Goal: Information Seeking & Learning: Learn about a topic

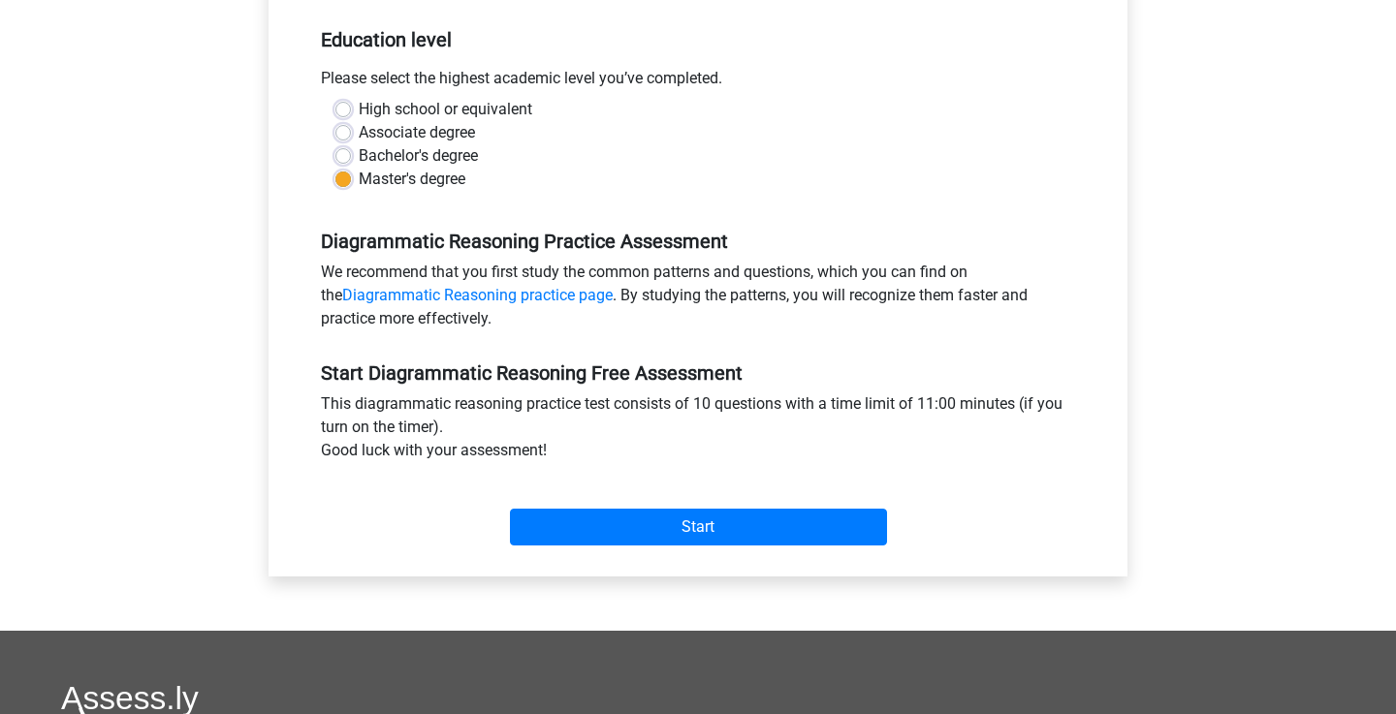
scroll to position [369, 0]
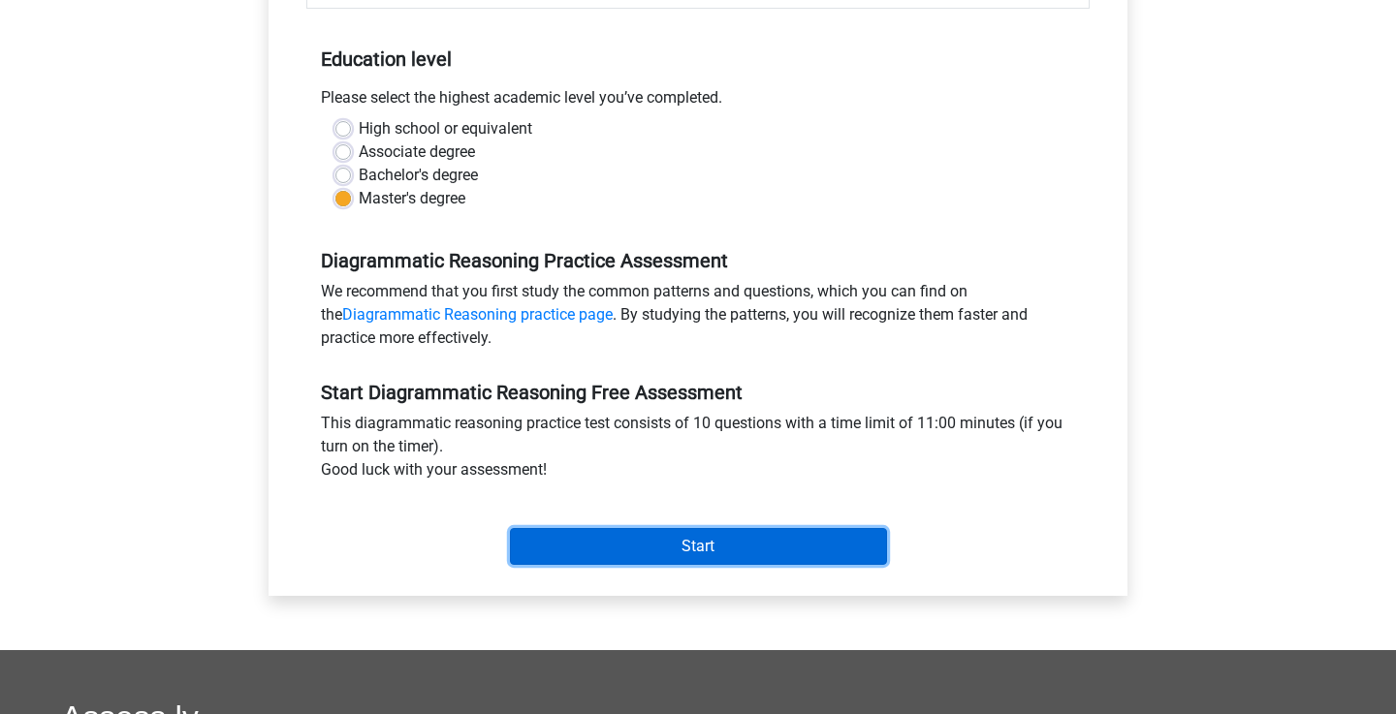
click at [707, 551] on input "Start" at bounding box center [698, 546] width 377 height 37
click at [581, 539] on input "Start" at bounding box center [698, 546] width 377 height 37
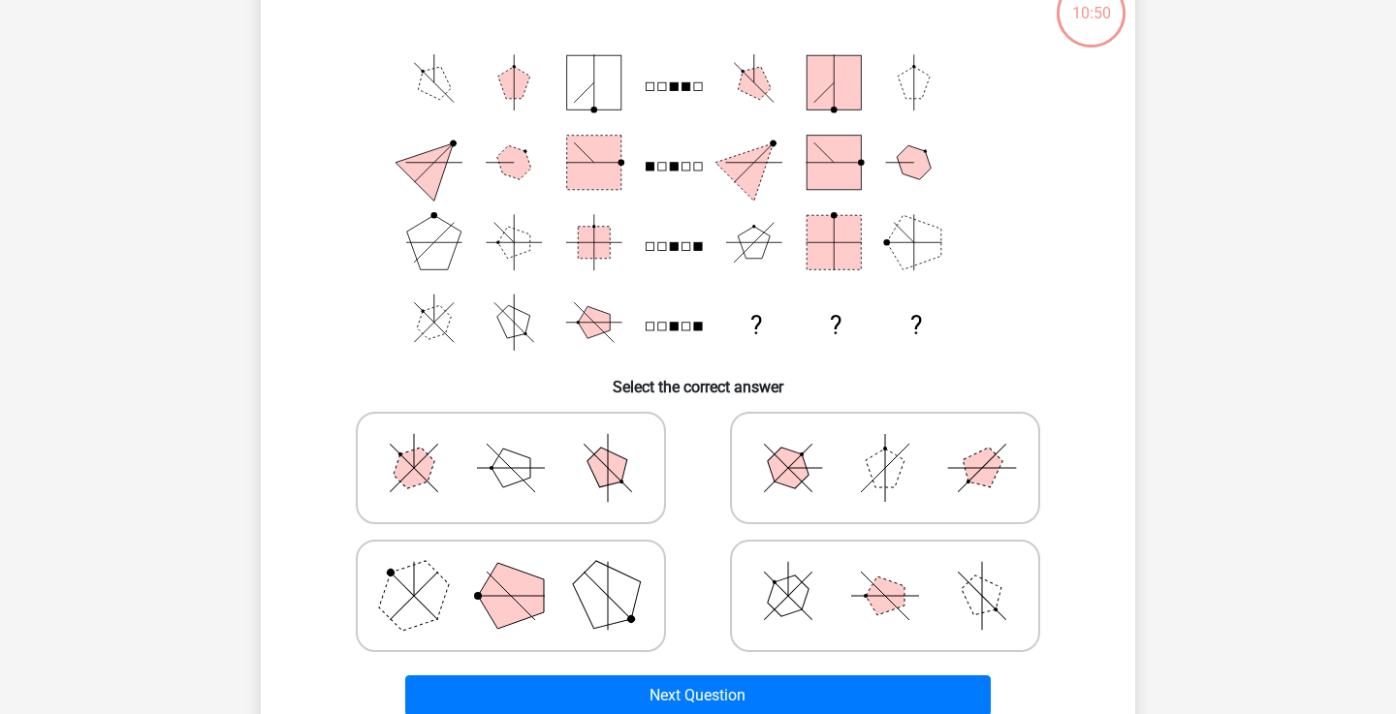
scroll to position [140, 0]
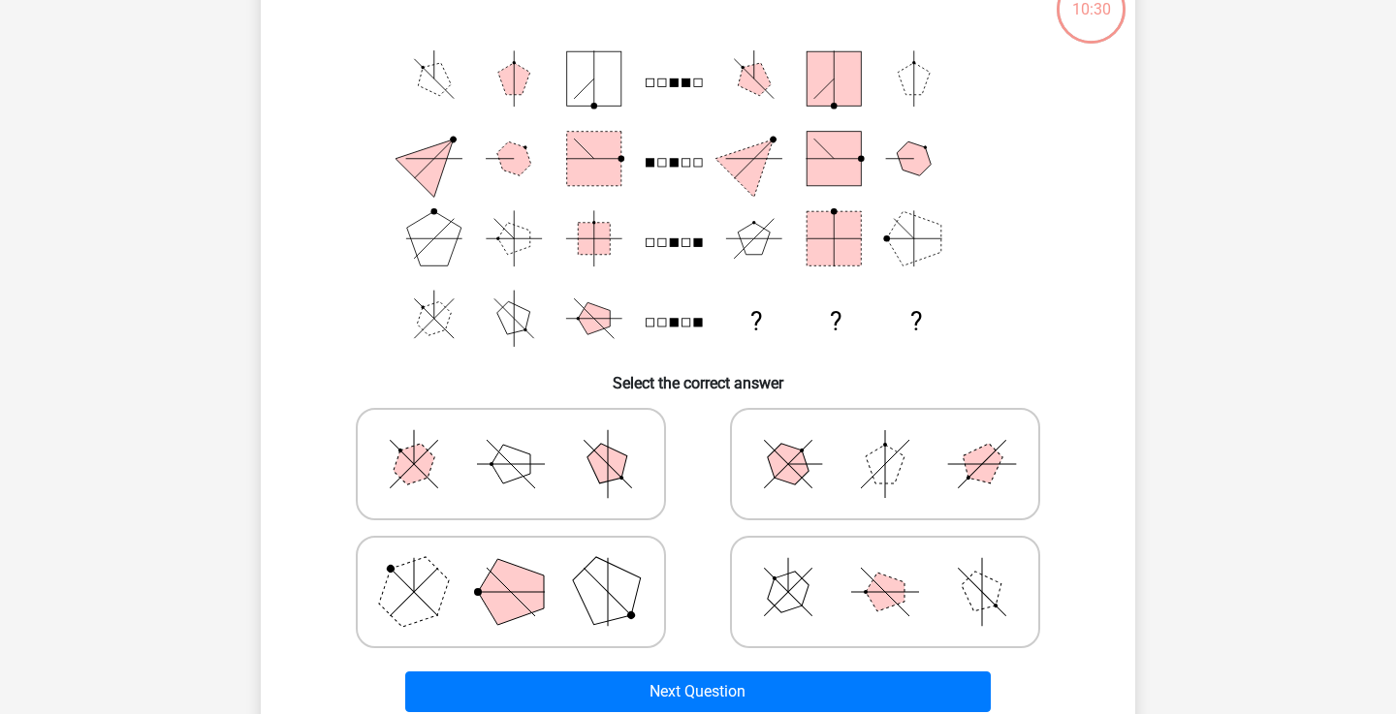
click at [555, 609] on icon at bounding box center [510, 592] width 291 height 97
click at [523, 568] on input "radio" at bounding box center [517, 561] width 13 height 13
radio input "true"
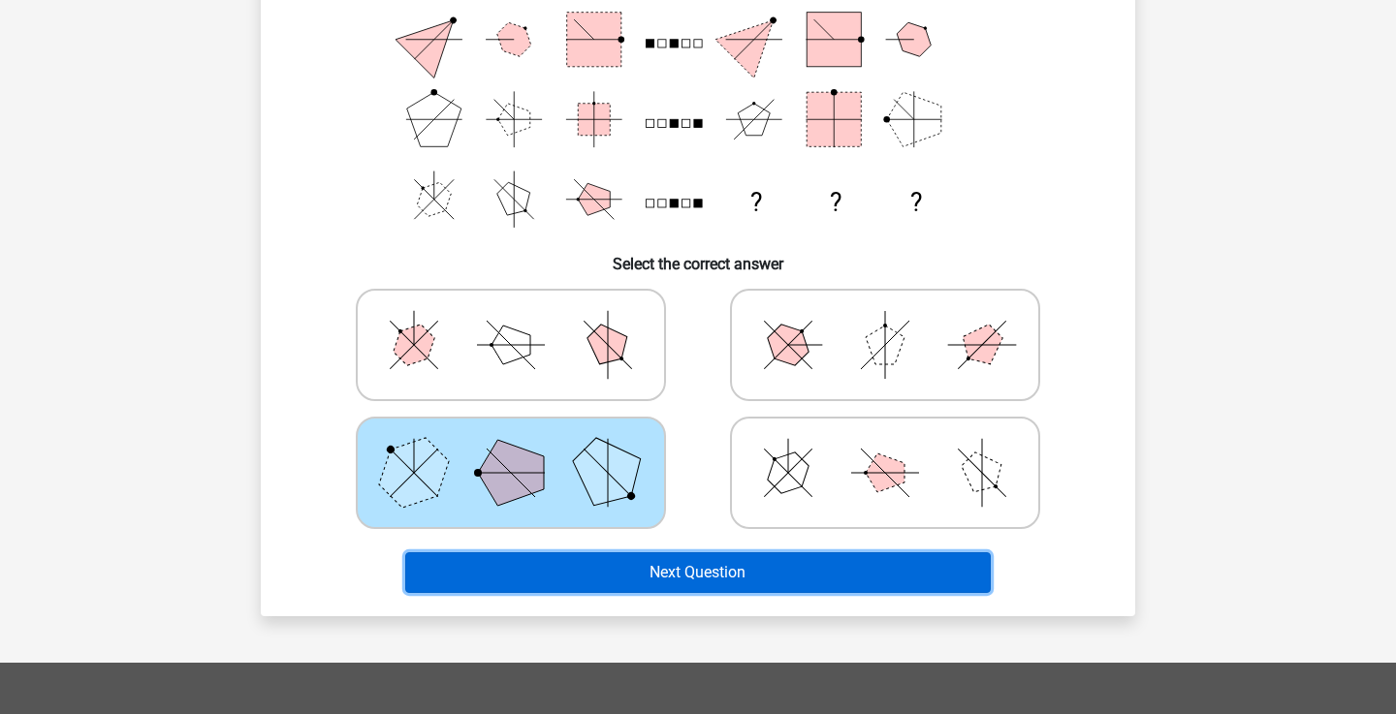
click at [563, 586] on button "Next Question" at bounding box center [698, 572] width 586 height 41
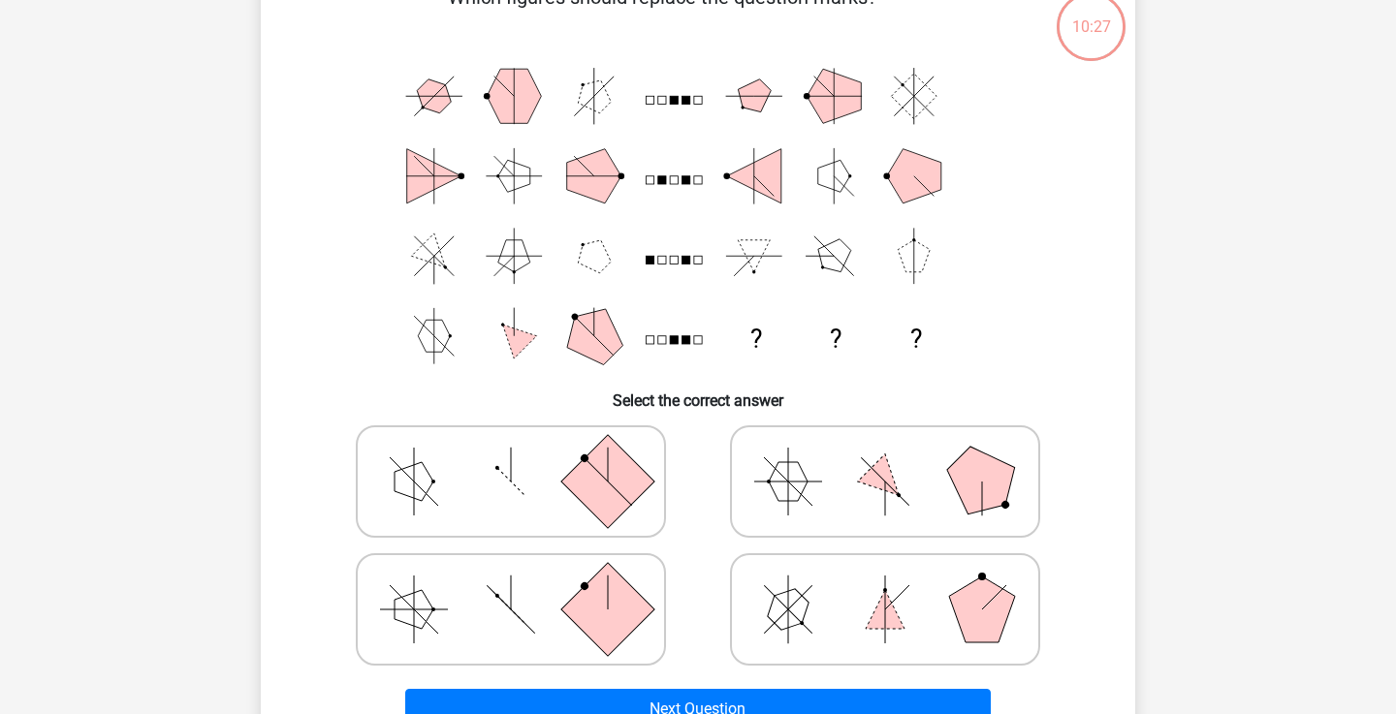
scroll to position [89, 0]
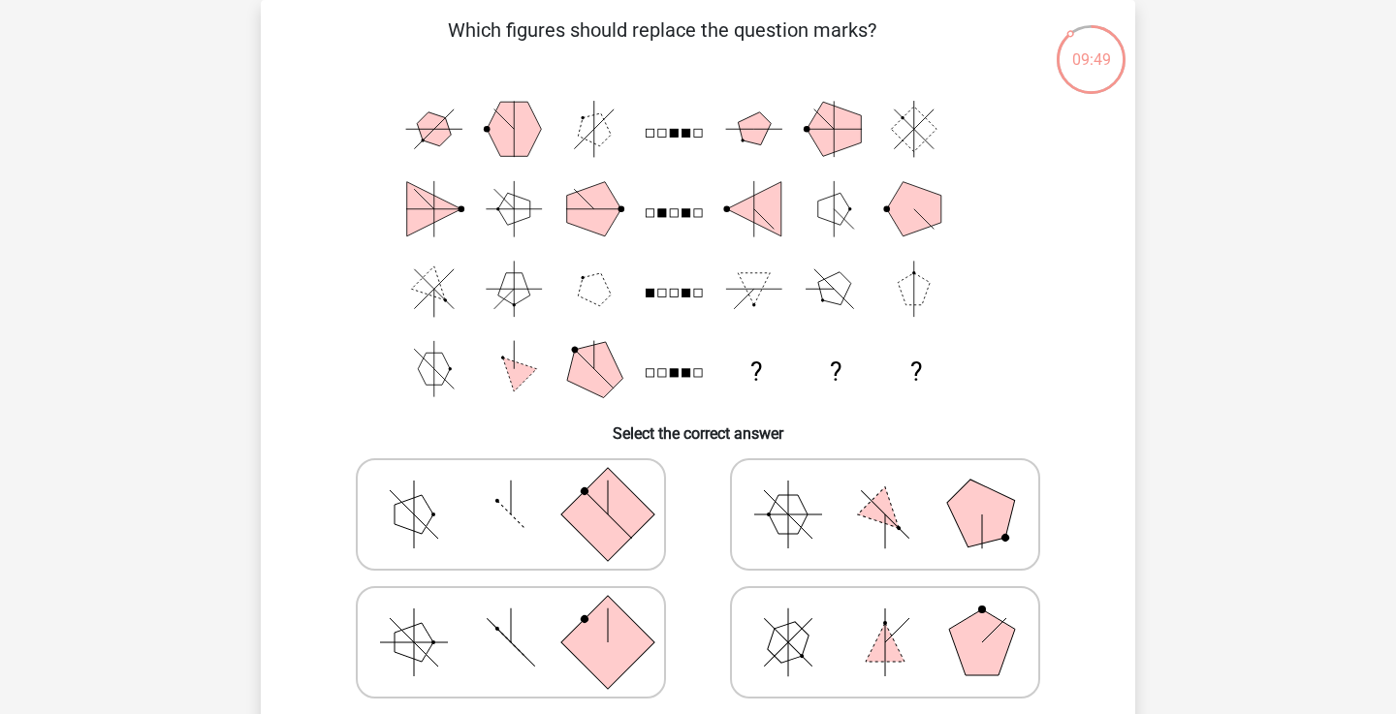
click at [804, 546] on icon at bounding box center [885, 514] width 291 height 97
click at [885, 490] on input "radio" at bounding box center [891, 484] width 13 height 13
radio input "true"
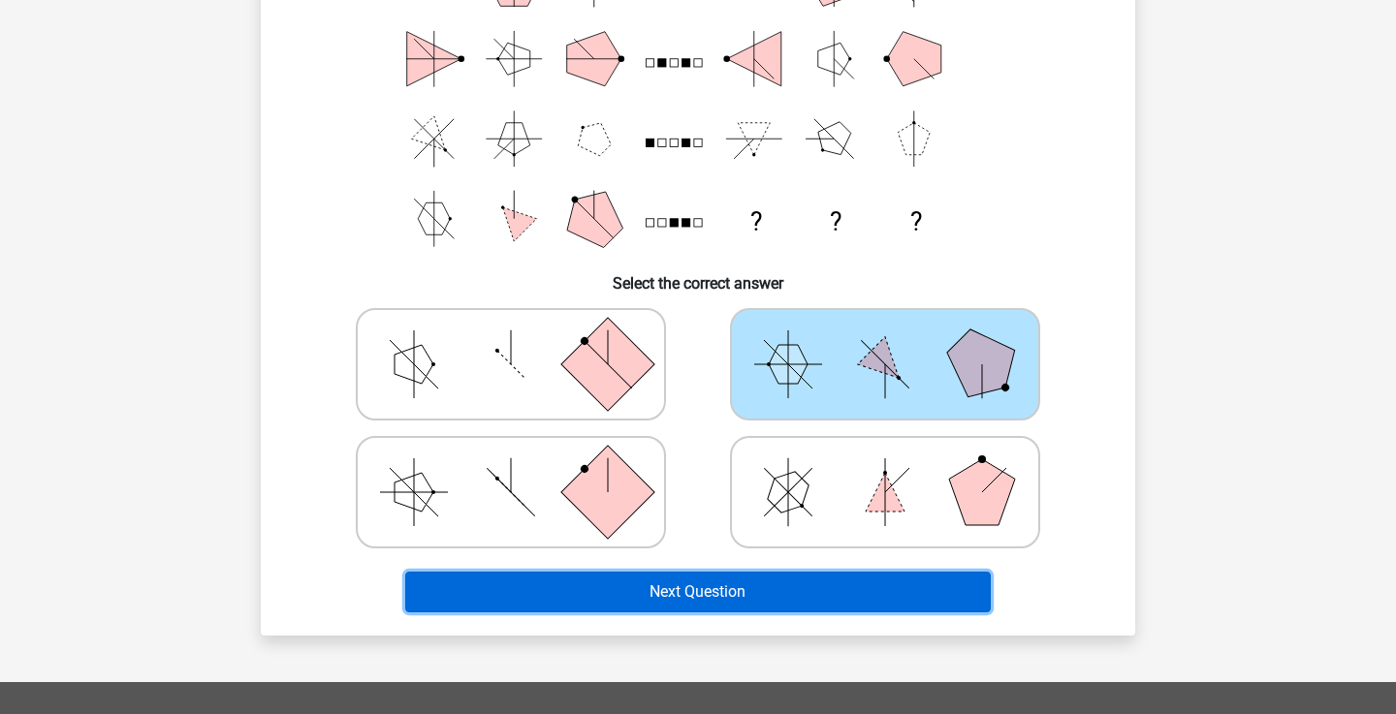
click at [794, 605] on button "Next Question" at bounding box center [698, 592] width 586 height 41
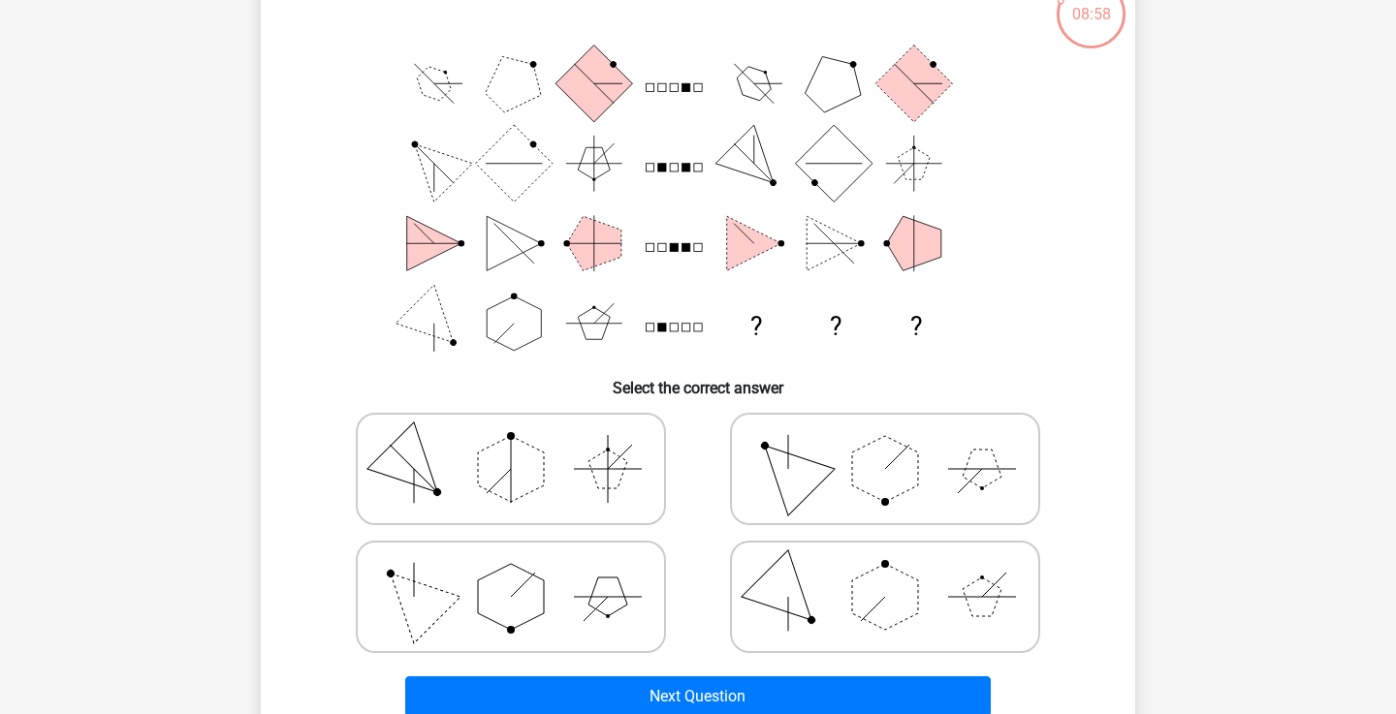
scroll to position [140, 0]
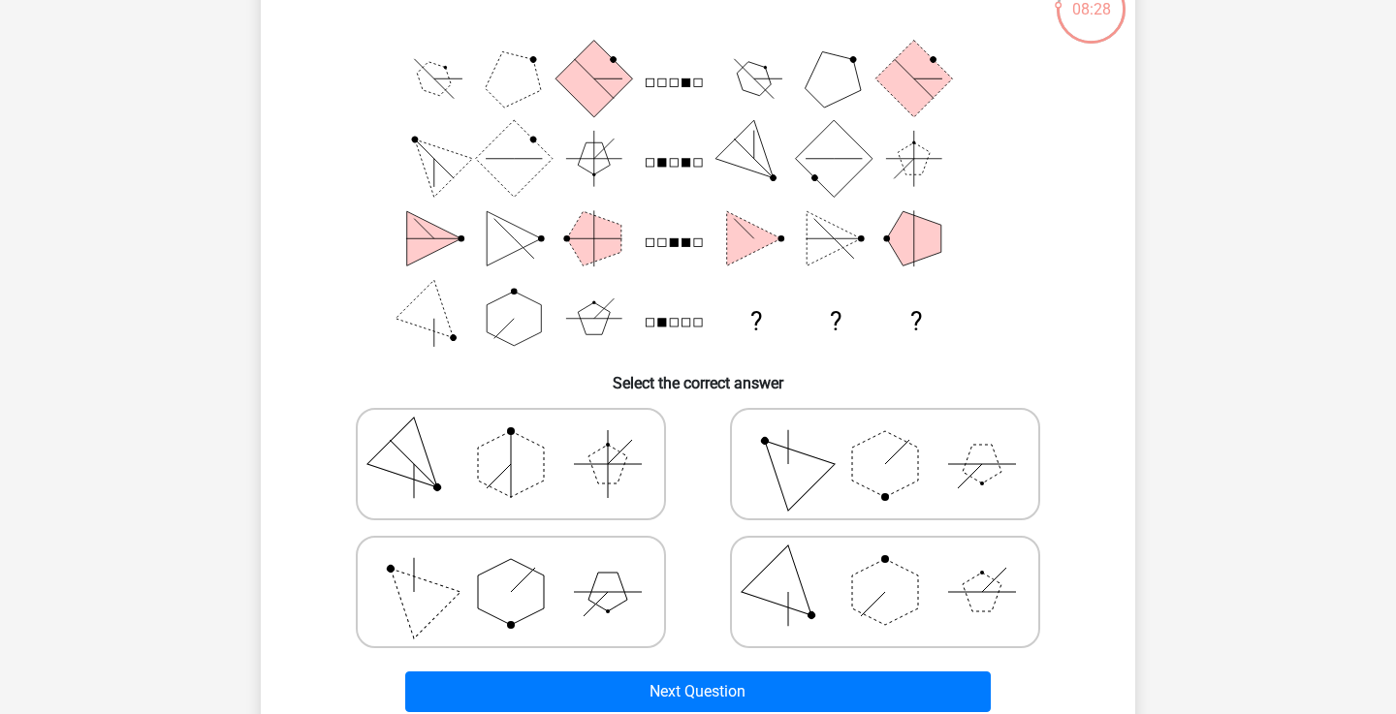
click at [836, 484] on icon at bounding box center [885, 464] width 291 height 97
click at [885, 440] on input "radio" at bounding box center [891, 433] width 13 height 13
radio input "true"
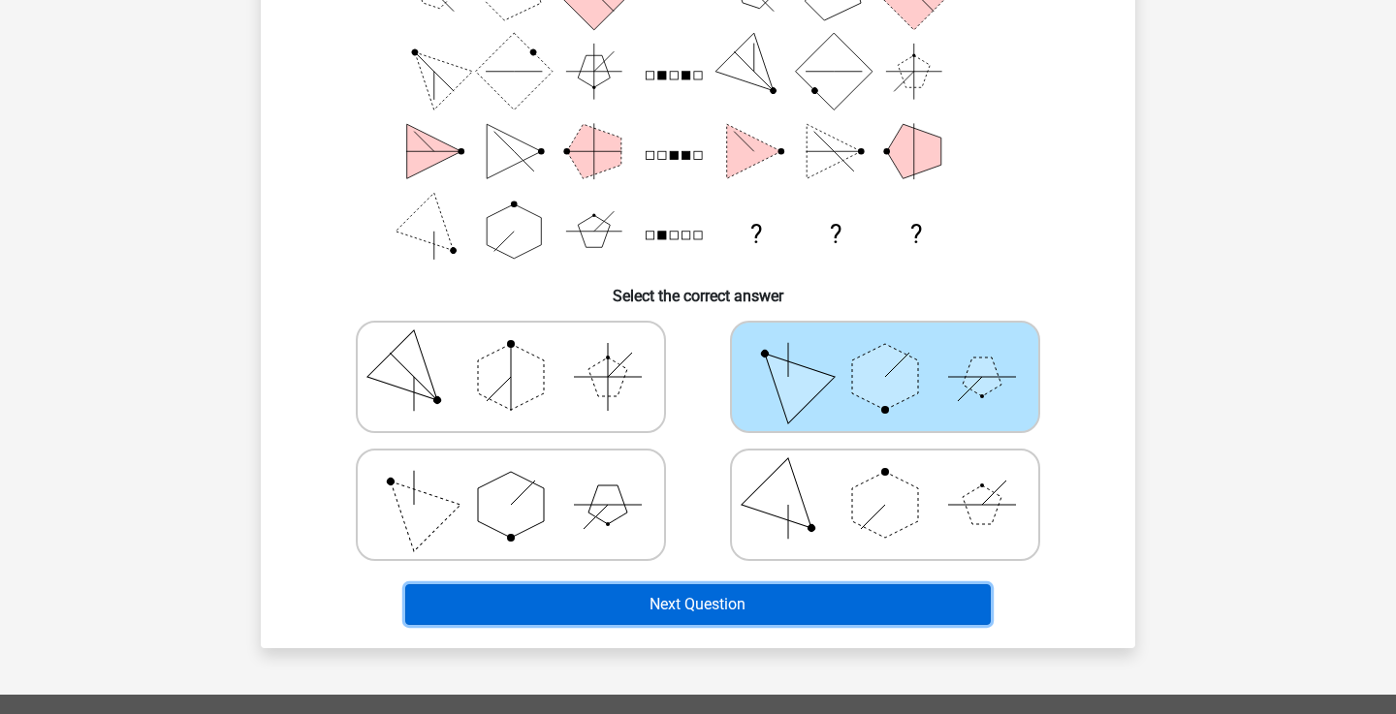
click at [813, 611] on button "Next Question" at bounding box center [698, 604] width 586 height 41
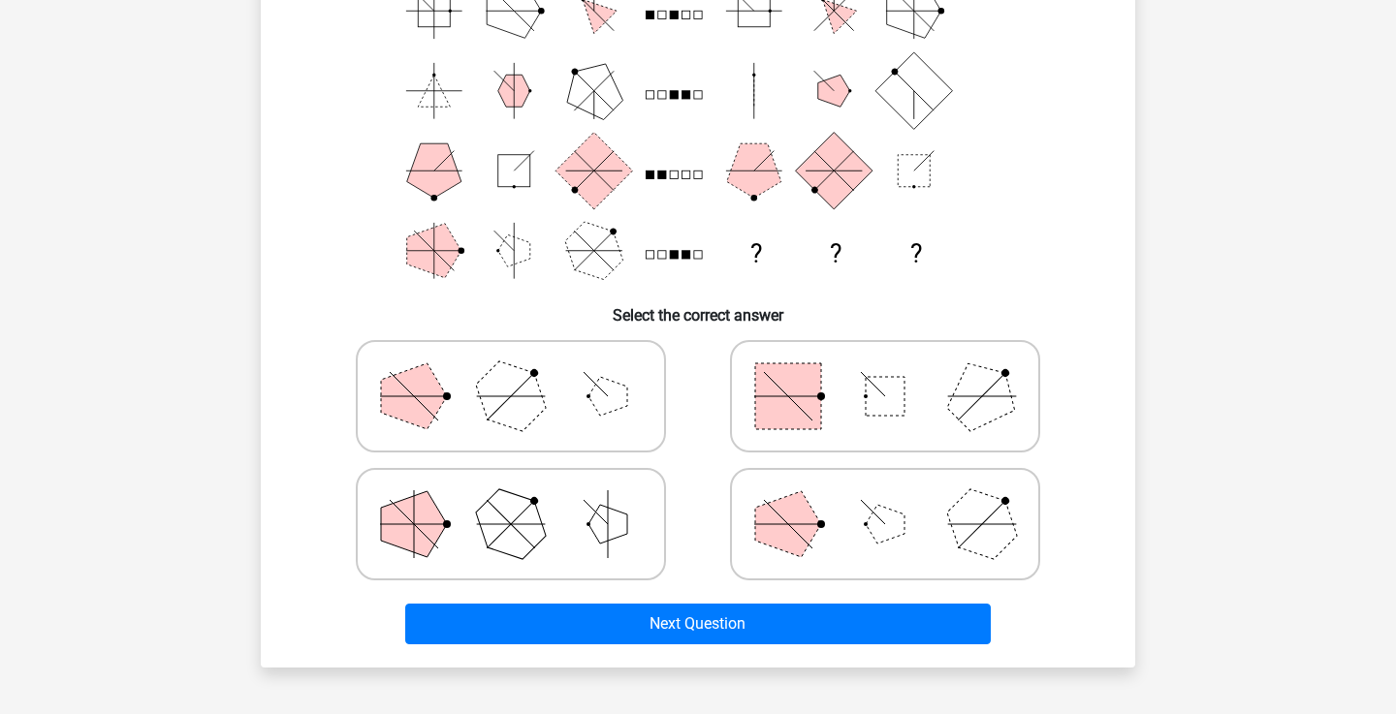
scroll to position [211, 0]
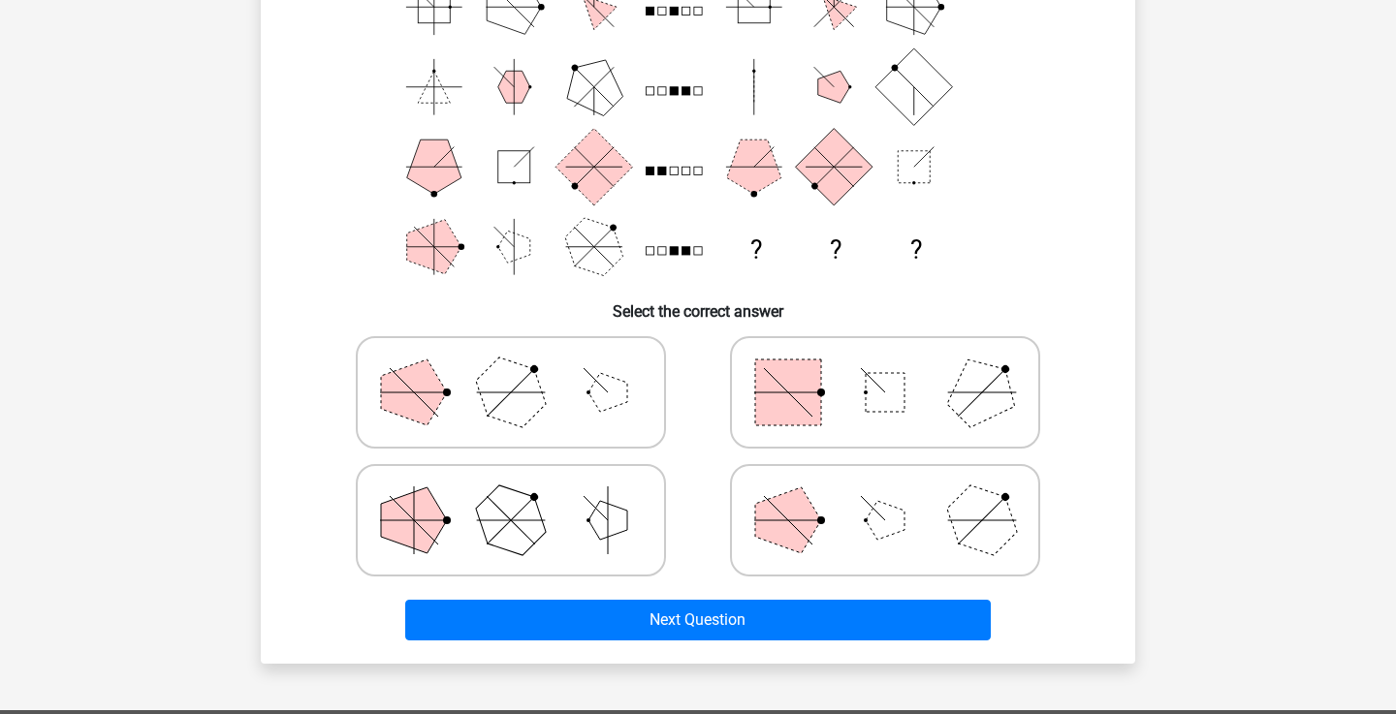
click at [909, 535] on icon at bounding box center [885, 520] width 291 height 97
click at [898, 496] on input "radio" at bounding box center [891, 490] width 13 height 13
radio input "true"
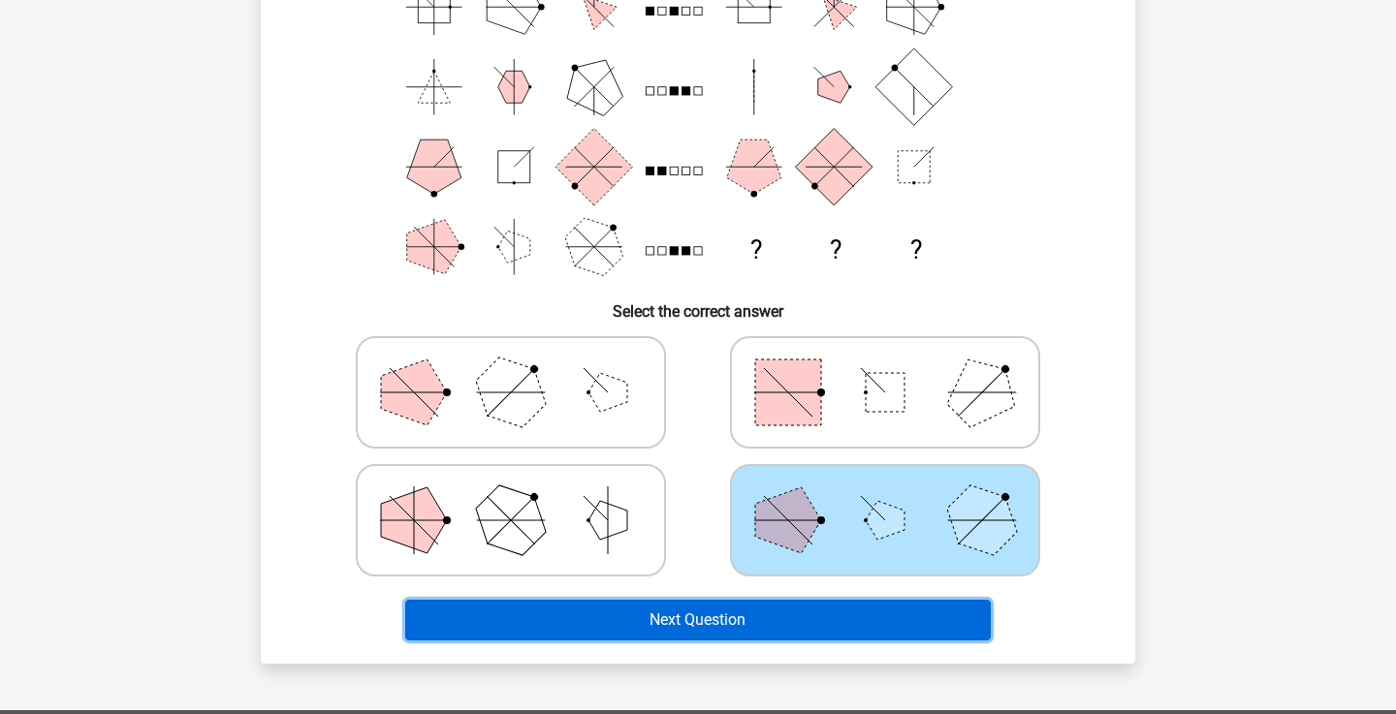
click at [872, 617] on button "Next Question" at bounding box center [698, 620] width 586 height 41
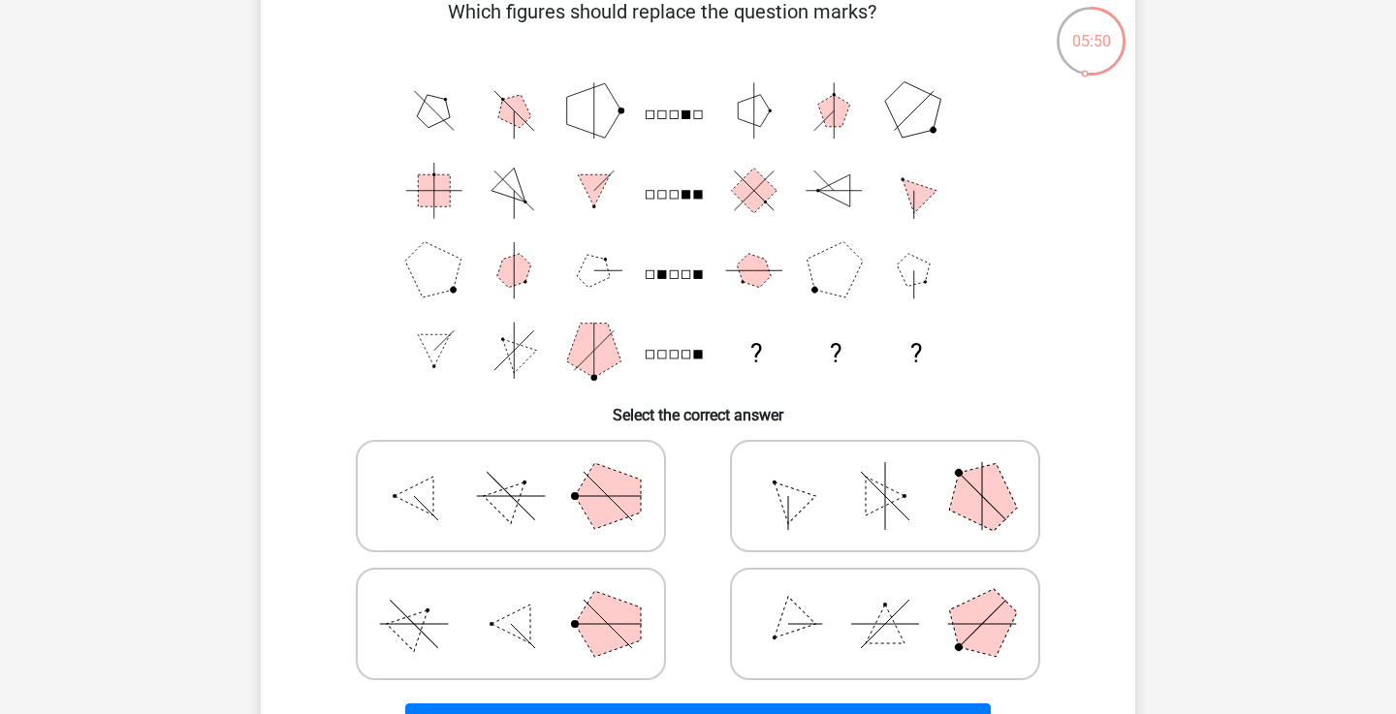
scroll to position [110, 0]
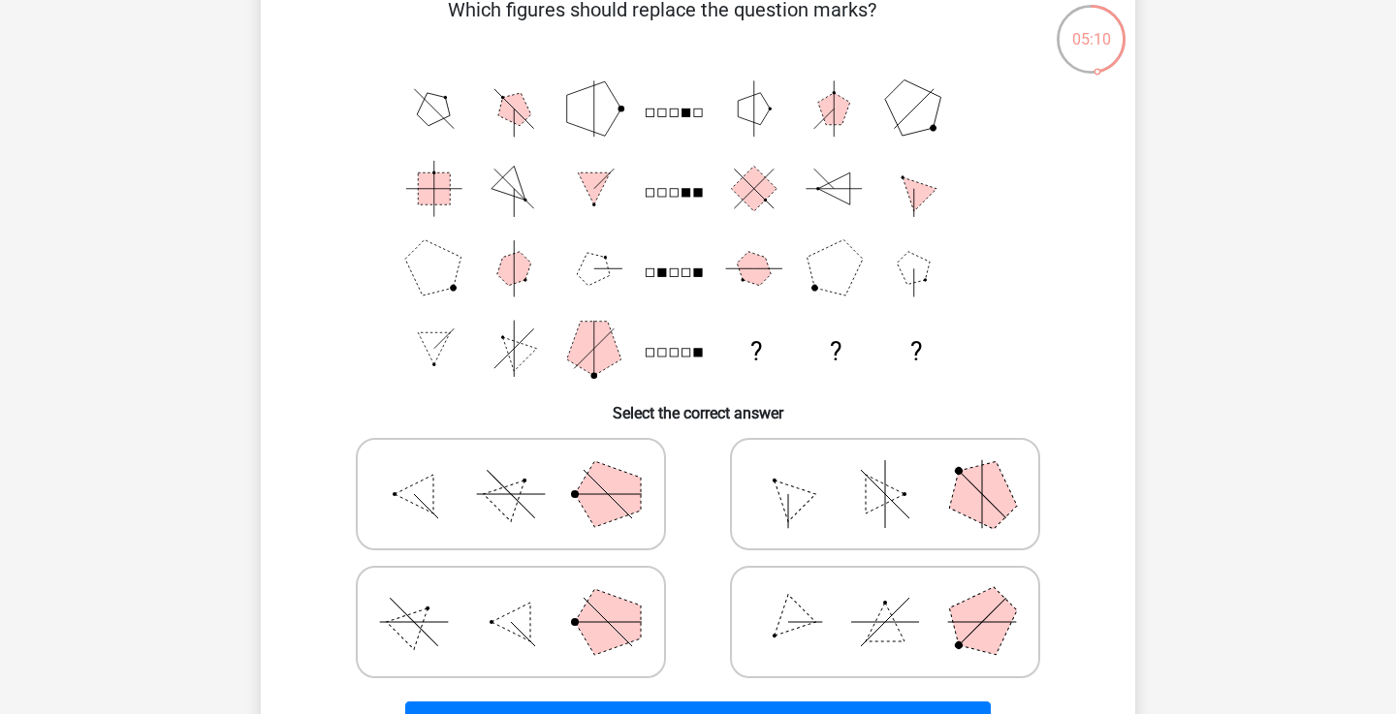
click at [791, 583] on icon at bounding box center [885, 622] width 291 height 97
click at [885, 585] on input "radio" at bounding box center [891, 591] width 13 height 13
radio input "true"
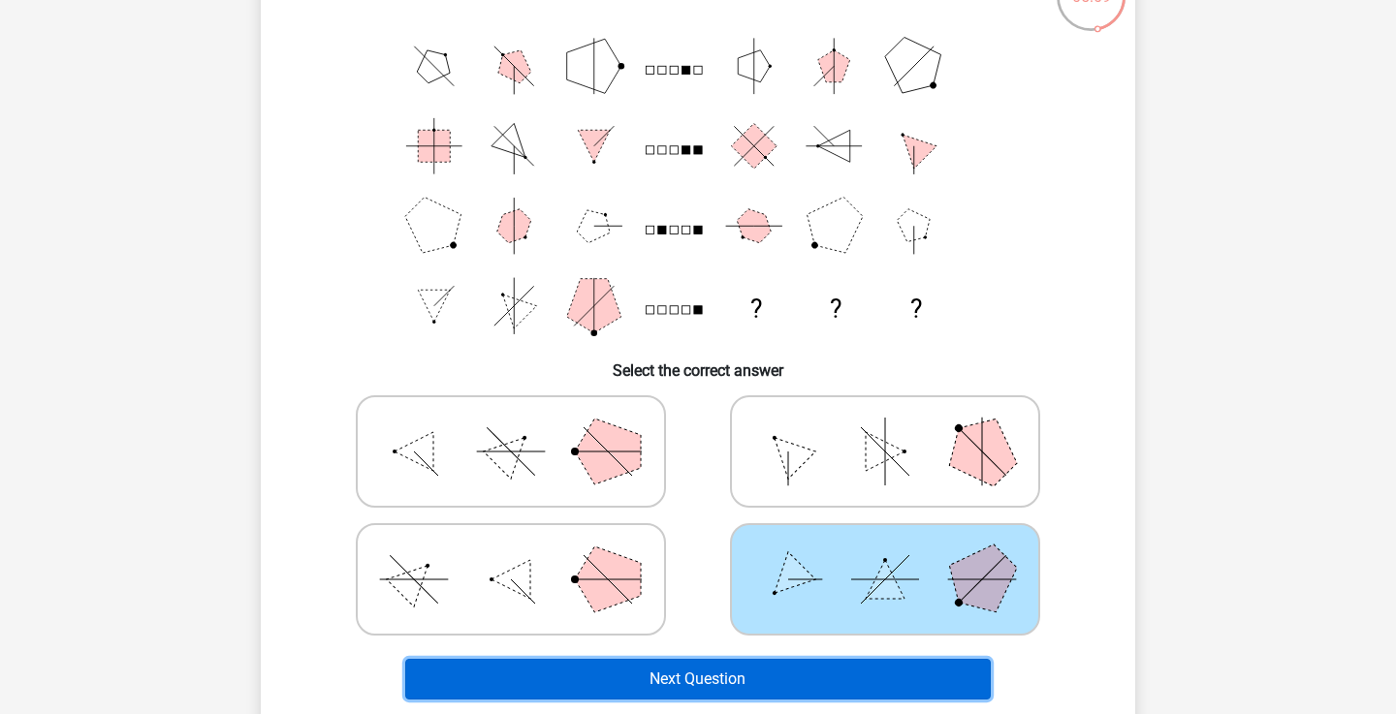
click at [807, 673] on button "Next Question" at bounding box center [698, 679] width 586 height 41
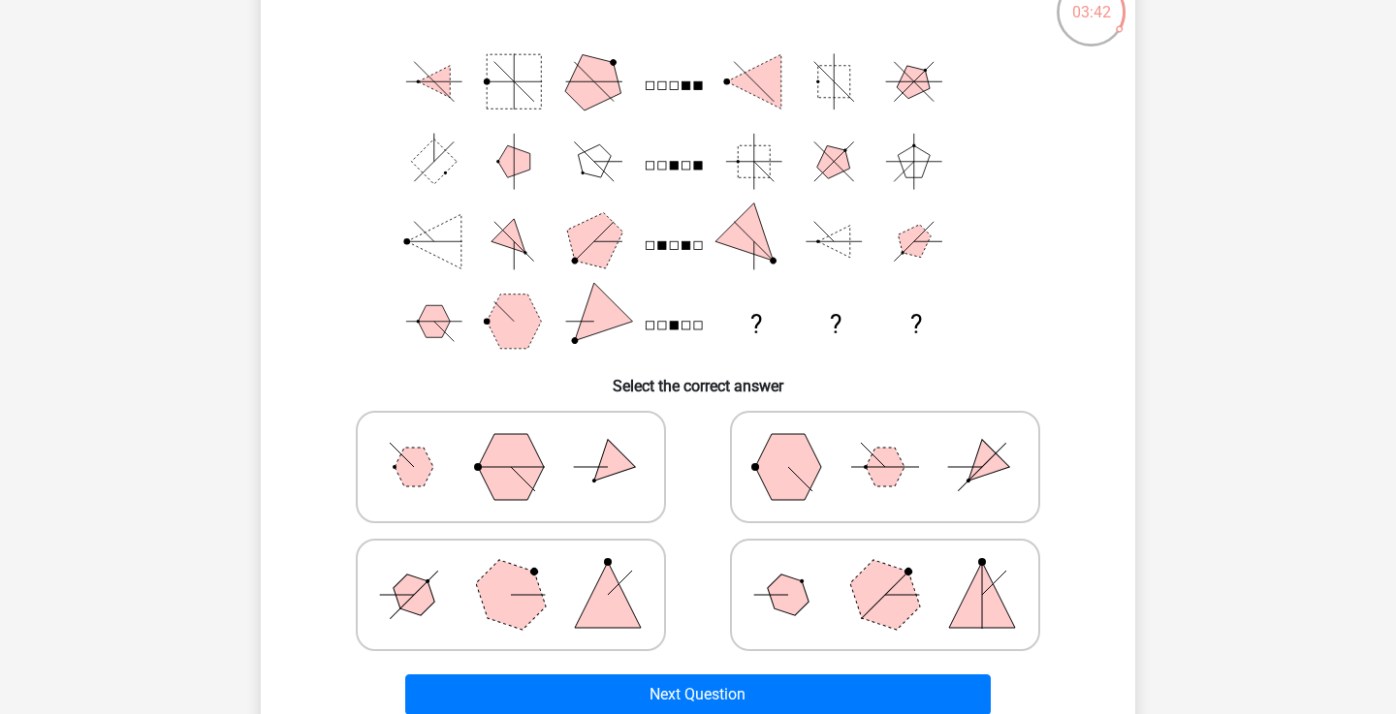
scroll to position [141, 0]
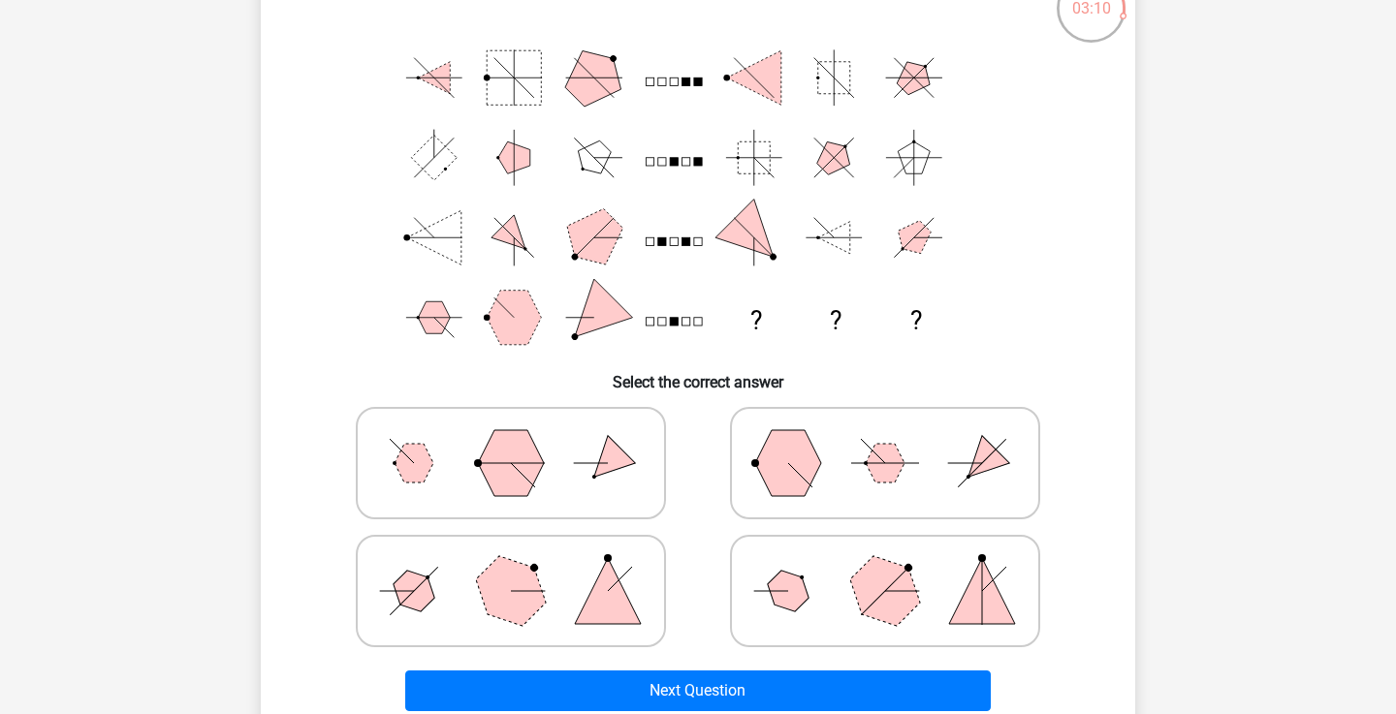
click at [621, 468] on icon at bounding box center [510, 463] width 291 height 97
click at [523, 439] on input "radio" at bounding box center [517, 432] width 13 height 13
radio input "true"
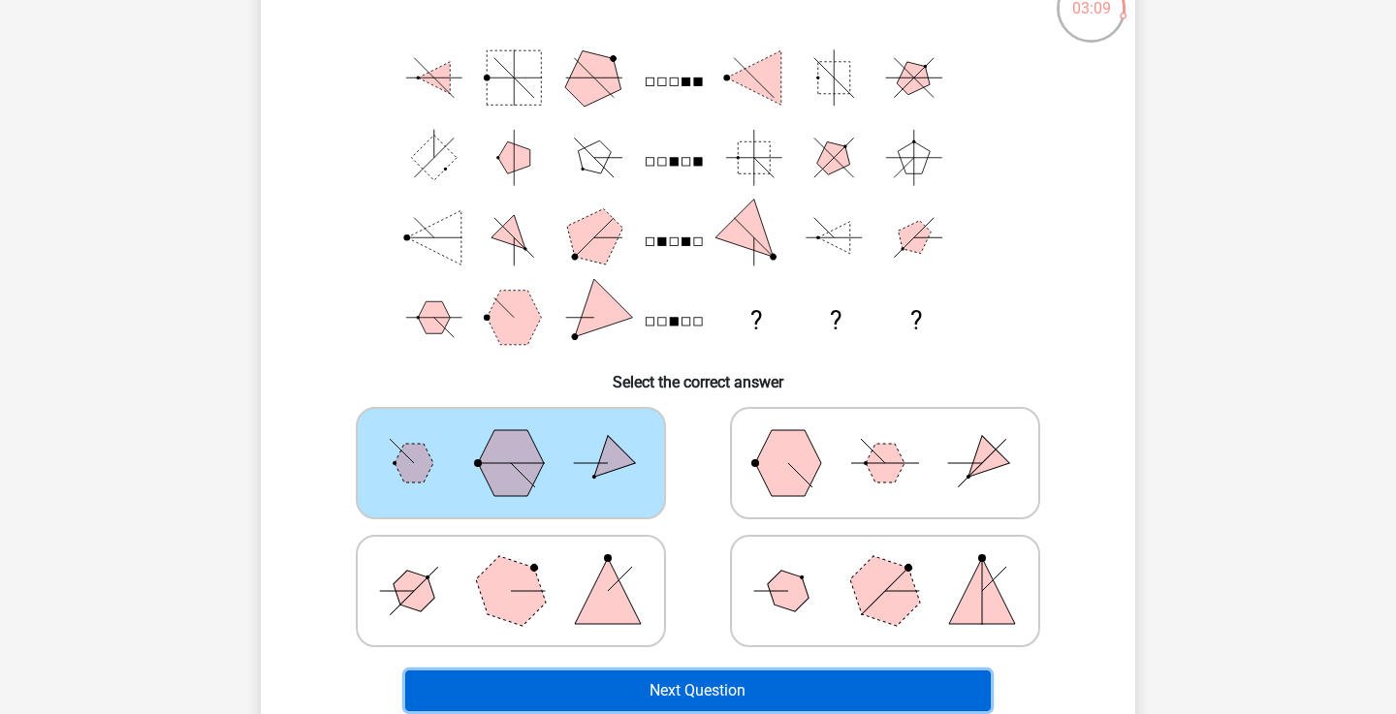
click at [662, 678] on button "Next Question" at bounding box center [698, 691] width 586 height 41
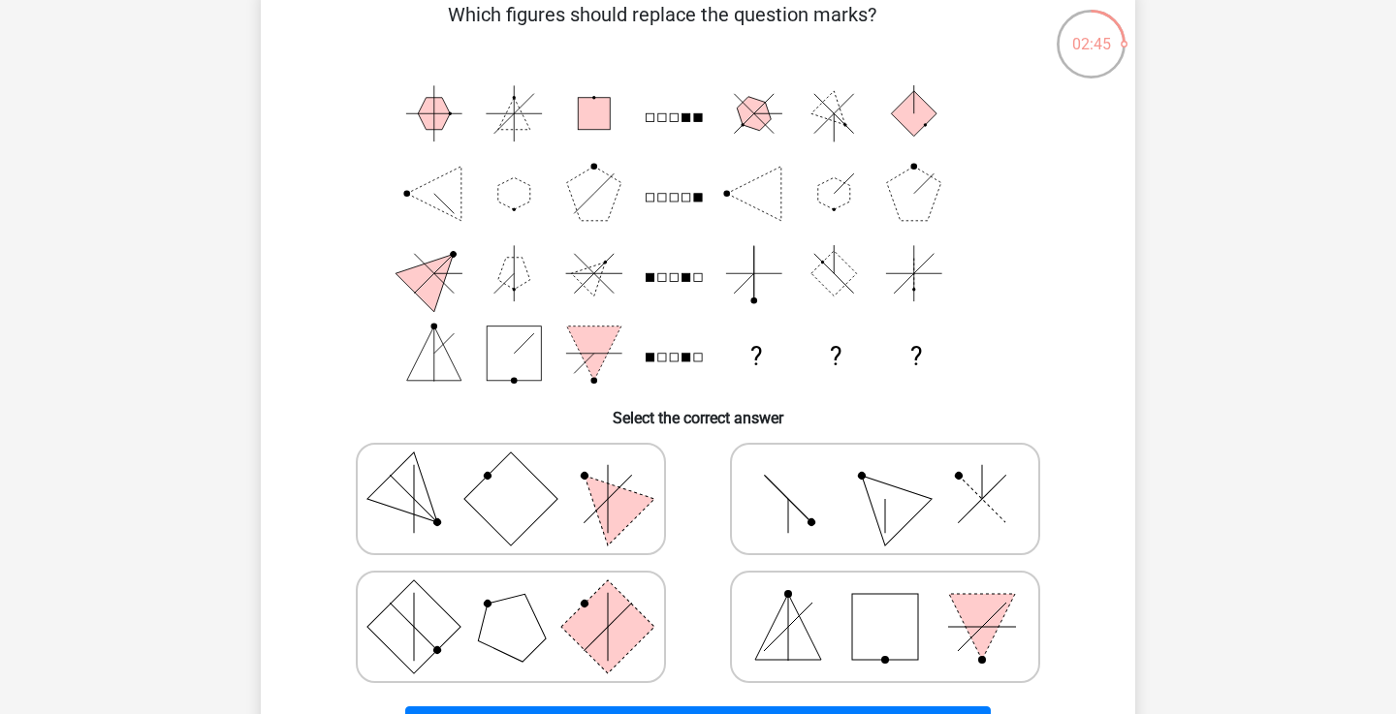
scroll to position [151, 0]
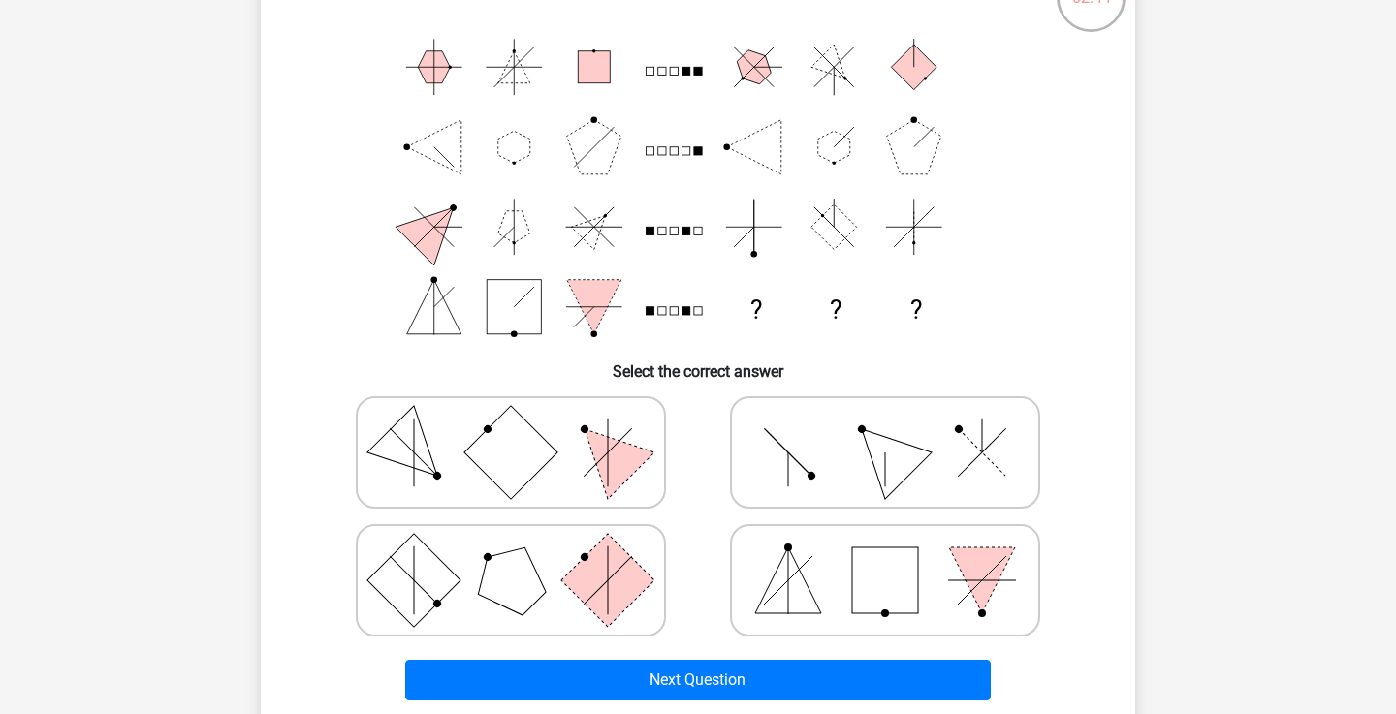
click at [803, 499] on icon at bounding box center [885, 452] width 291 height 97
click at [885, 428] on input "radio" at bounding box center [891, 422] width 13 height 13
radio input "true"
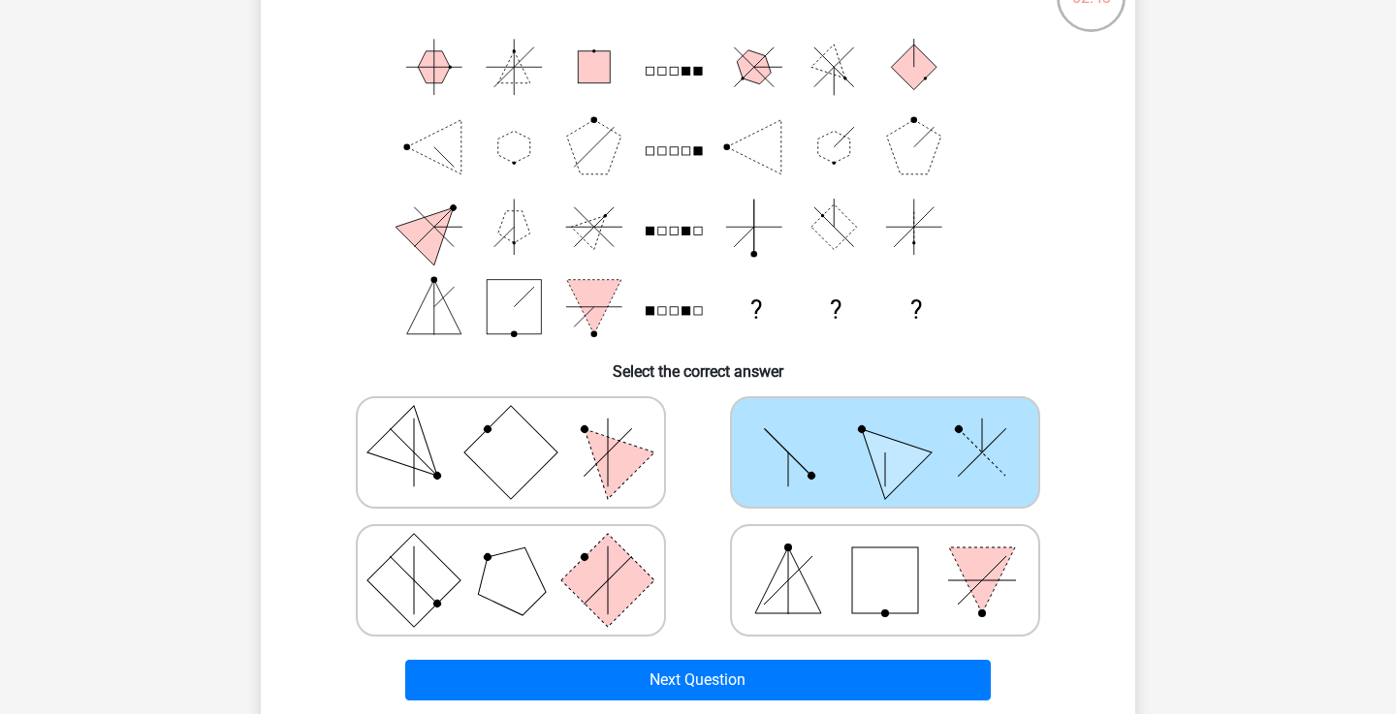
click at [802, 499] on icon at bounding box center [885, 452] width 291 height 97
click at [885, 428] on input "radio" at bounding box center [891, 422] width 13 height 13
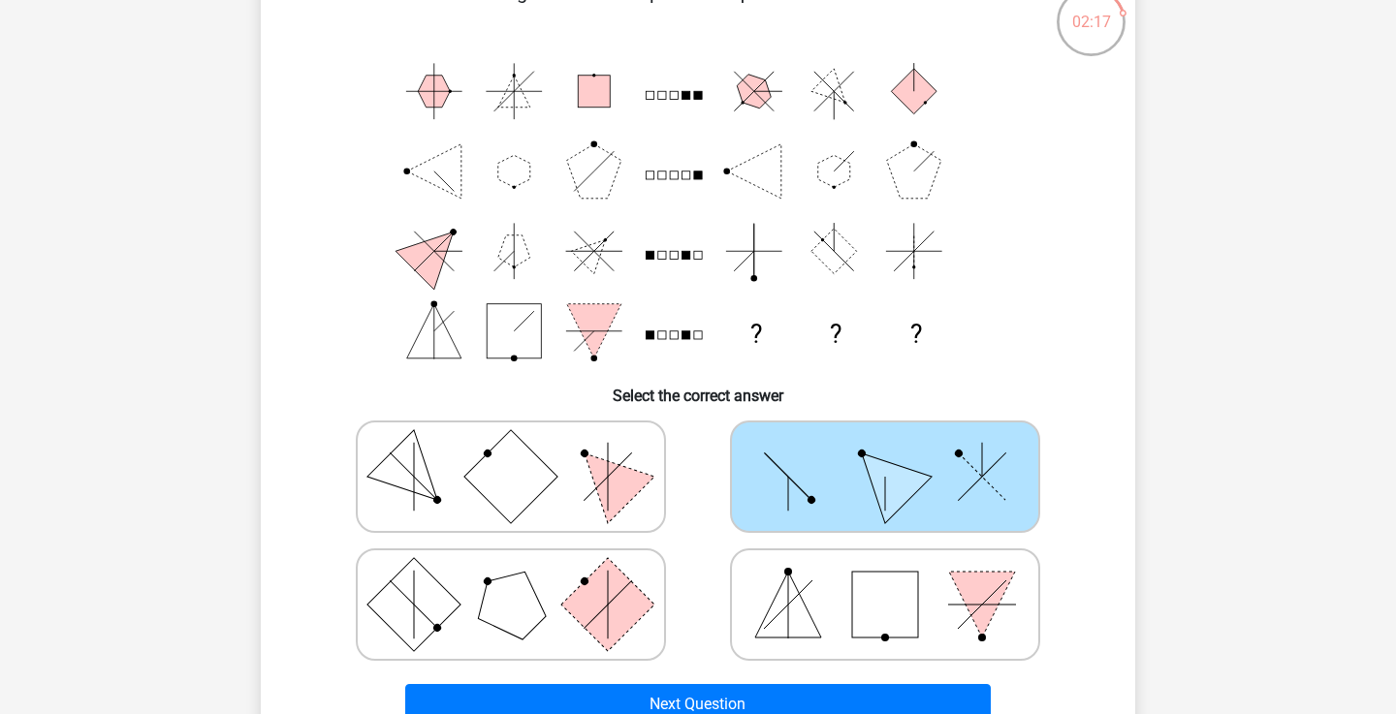
scroll to position [125, 0]
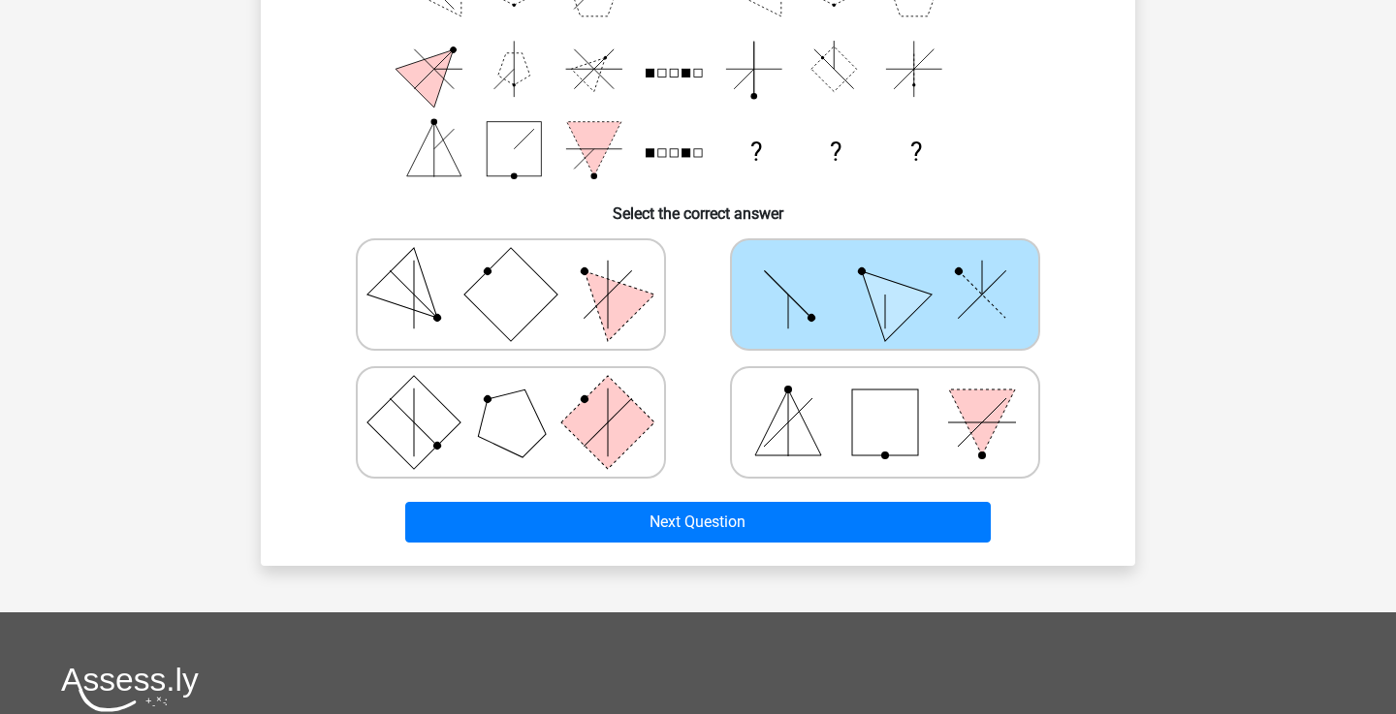
click at [763, 545] on div "Next Question" at bounding box center [698, 526] width 748 height 48
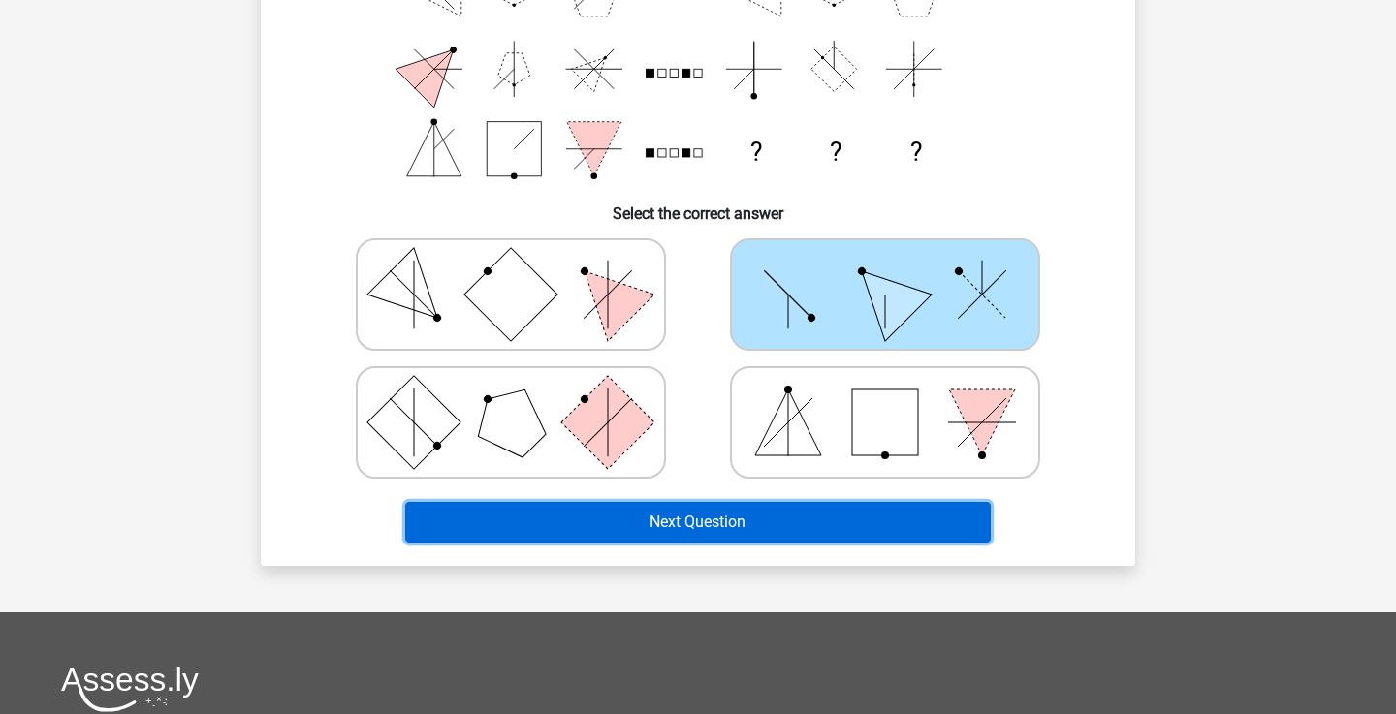
click at [763, 538] on button "Next Question" at bounding box center [698, 522] width 586 height 41
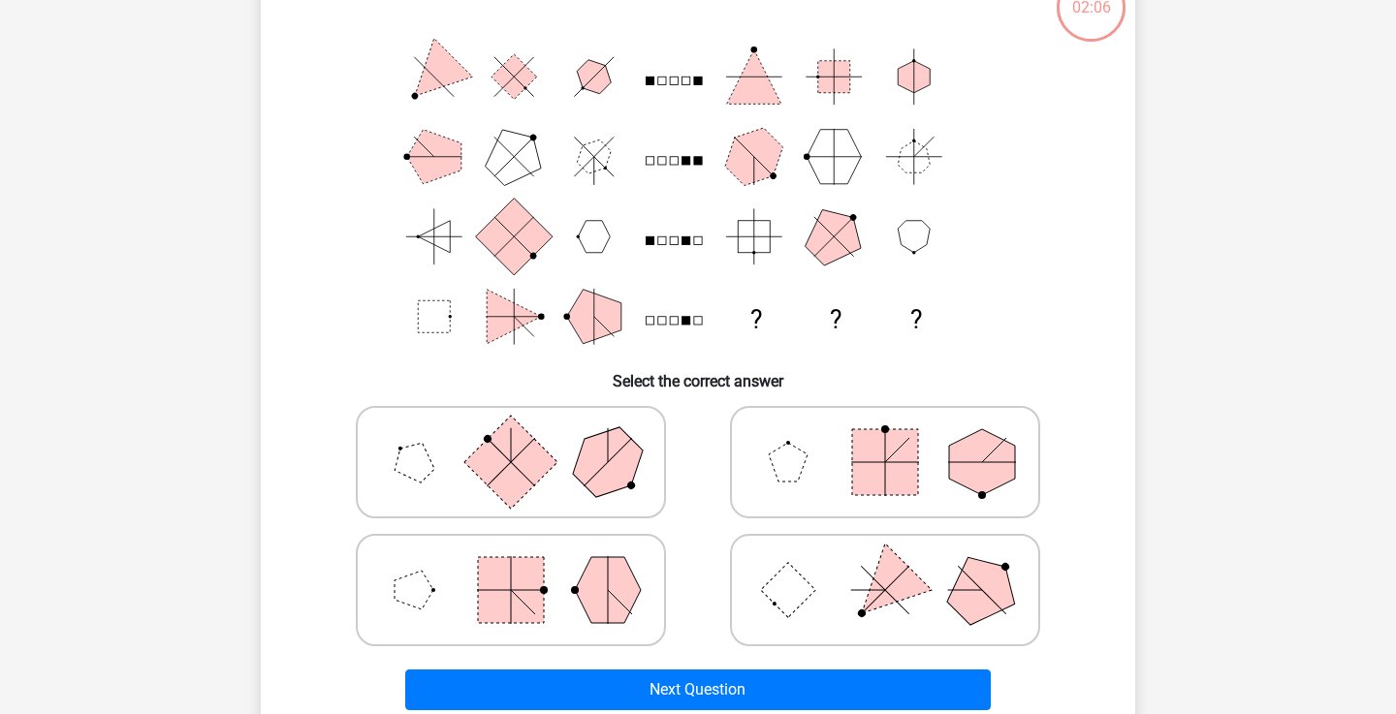
scroll to position [89, 0]
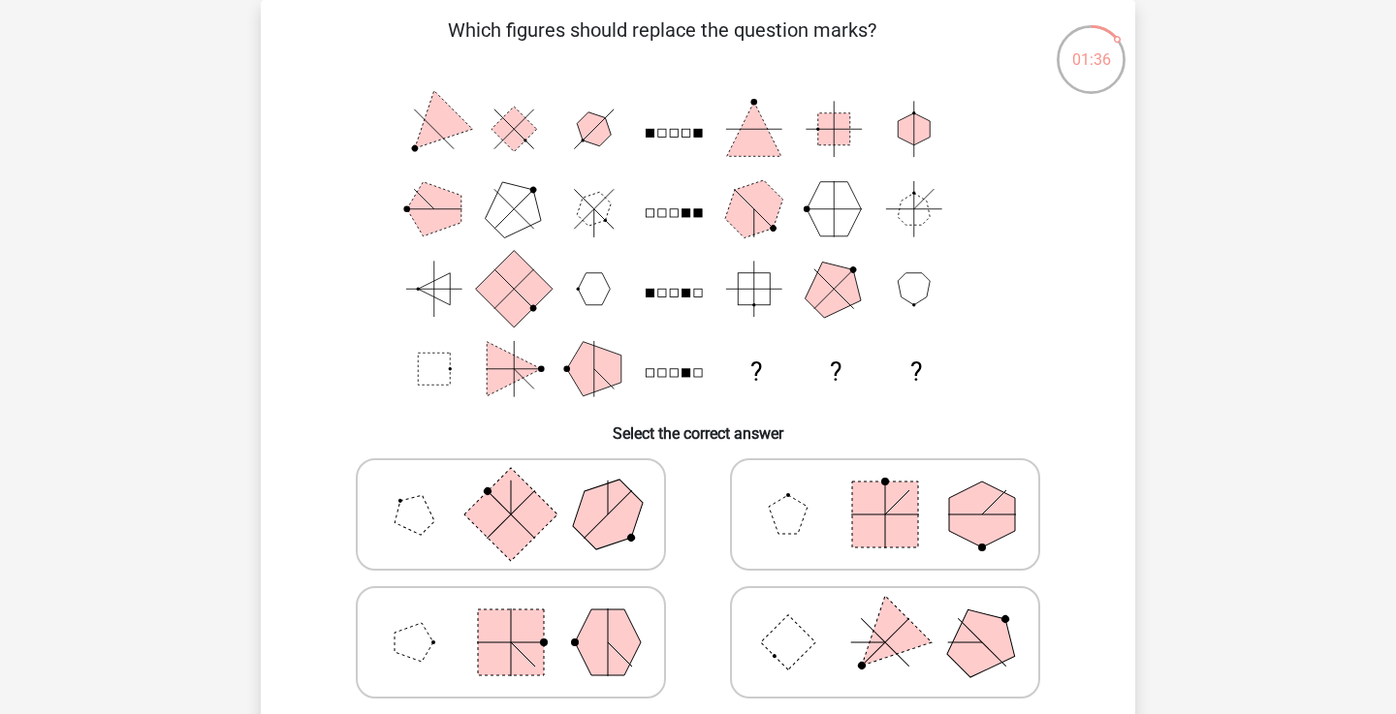
click at [811, 597] on icon at bounding box center [885, 642] width 291 height 97
click at [885, 606] on input "radio" at bounding box center [891, 612] width 13 height 13
radio input "true"
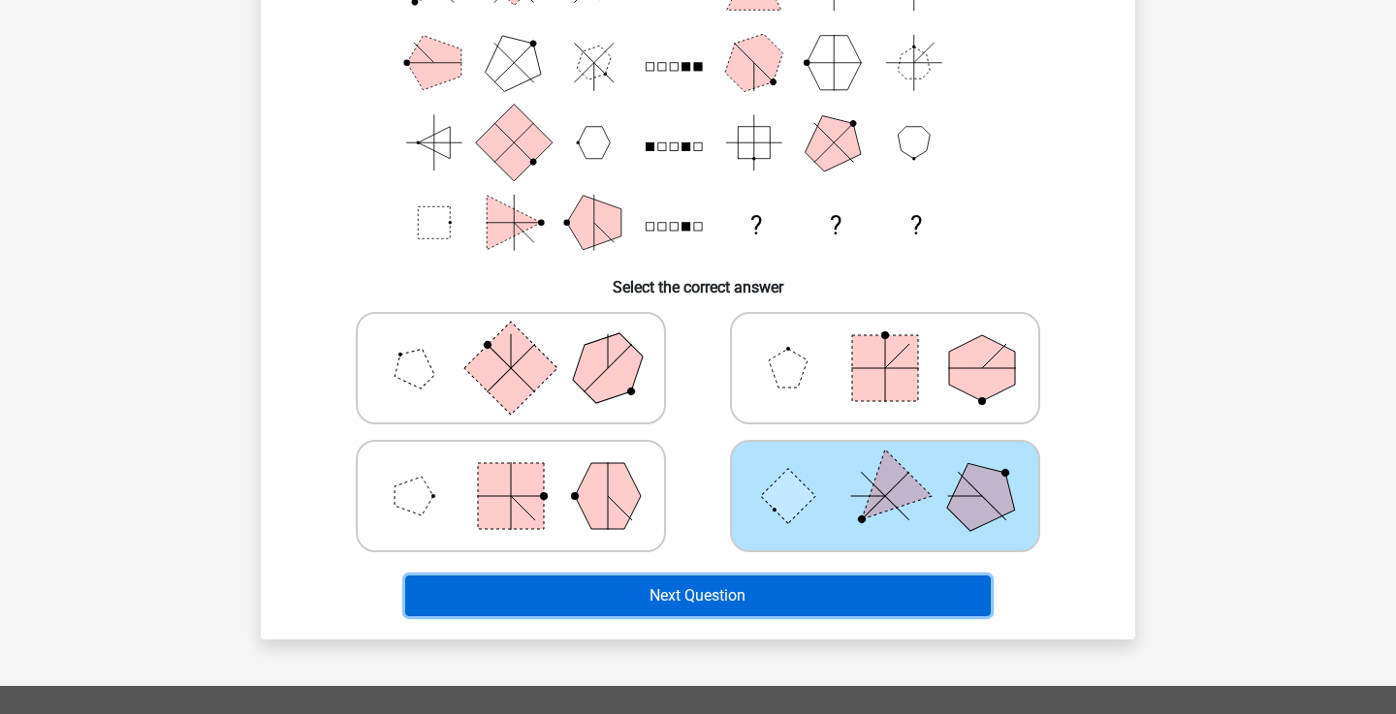
click at [805, 595] on button "Next Question" at bounding box center [698, 596] width 586 height 41
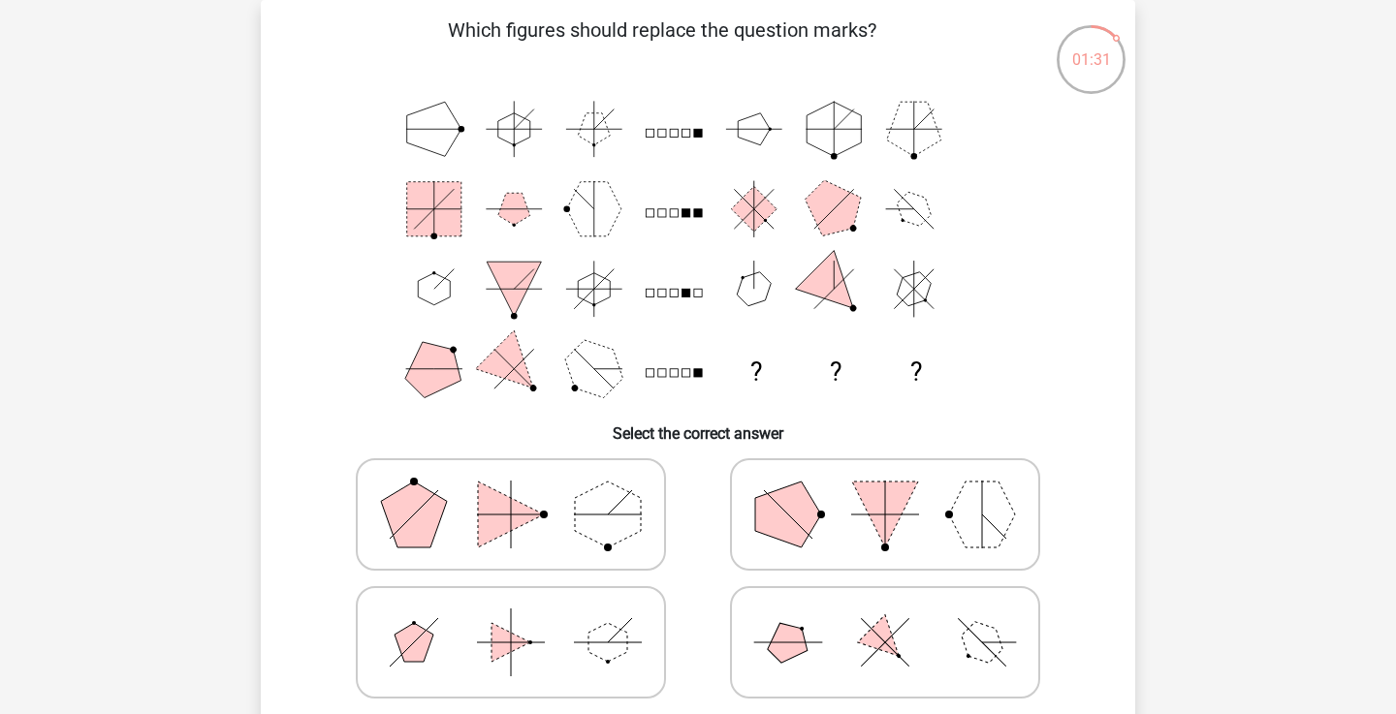
click at [595, 593] on label at bounding box center [511, 642] width 310 height 112
click at [523, 606] on input "radio" at bounding box center [517, 612] width 13 height 13
radio input "true"
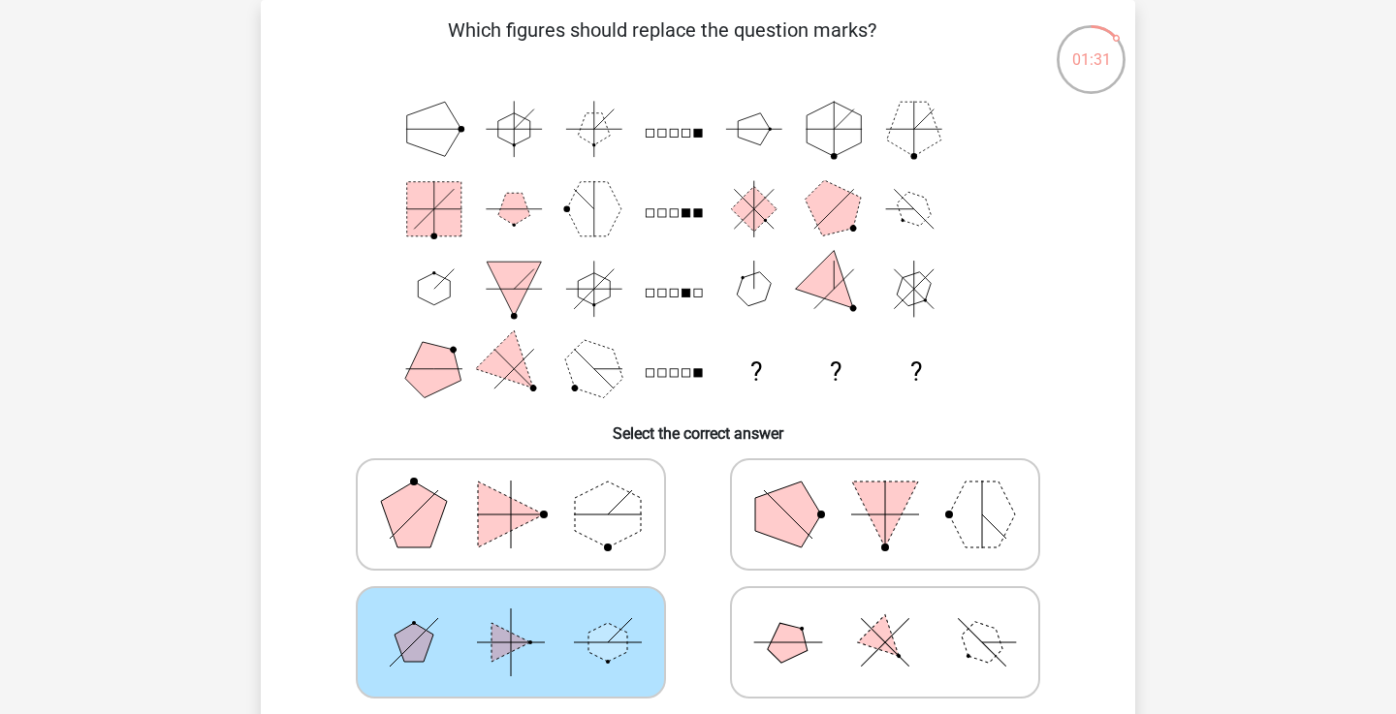
click at [585, 529] on polygon at bounding box center [608, 515] width 66 height 66
click at [523, 490] on input "radio" at bounding box center [517, 484] width 13 height 13
radio input "true"
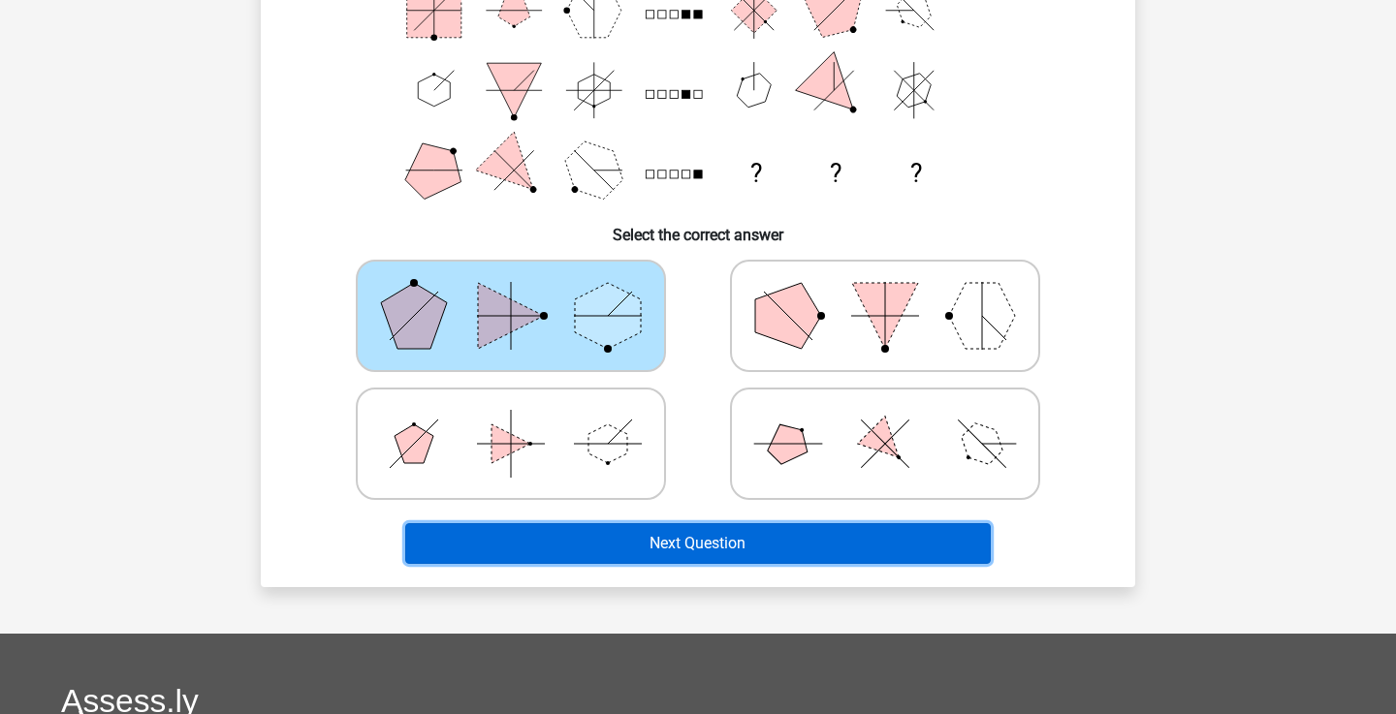
click at [578, 543] on button "Next Question" at bounding box center [698, 543] width 586 height 41
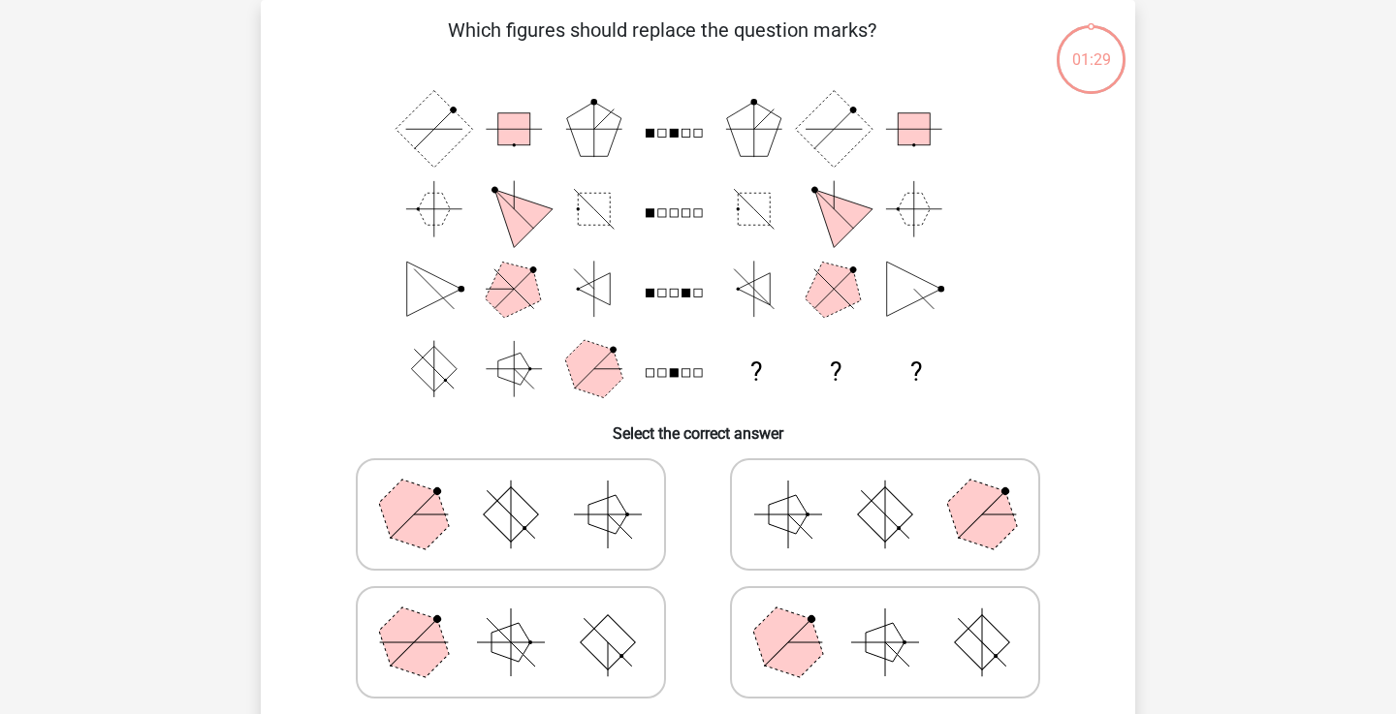
click at [578, 544] on icon at bounding box center [510, 514] width 291 height 97
click at [523, 490] on input "radio" at bounding box center [517, 484] width 13 height 13
radio input "true"
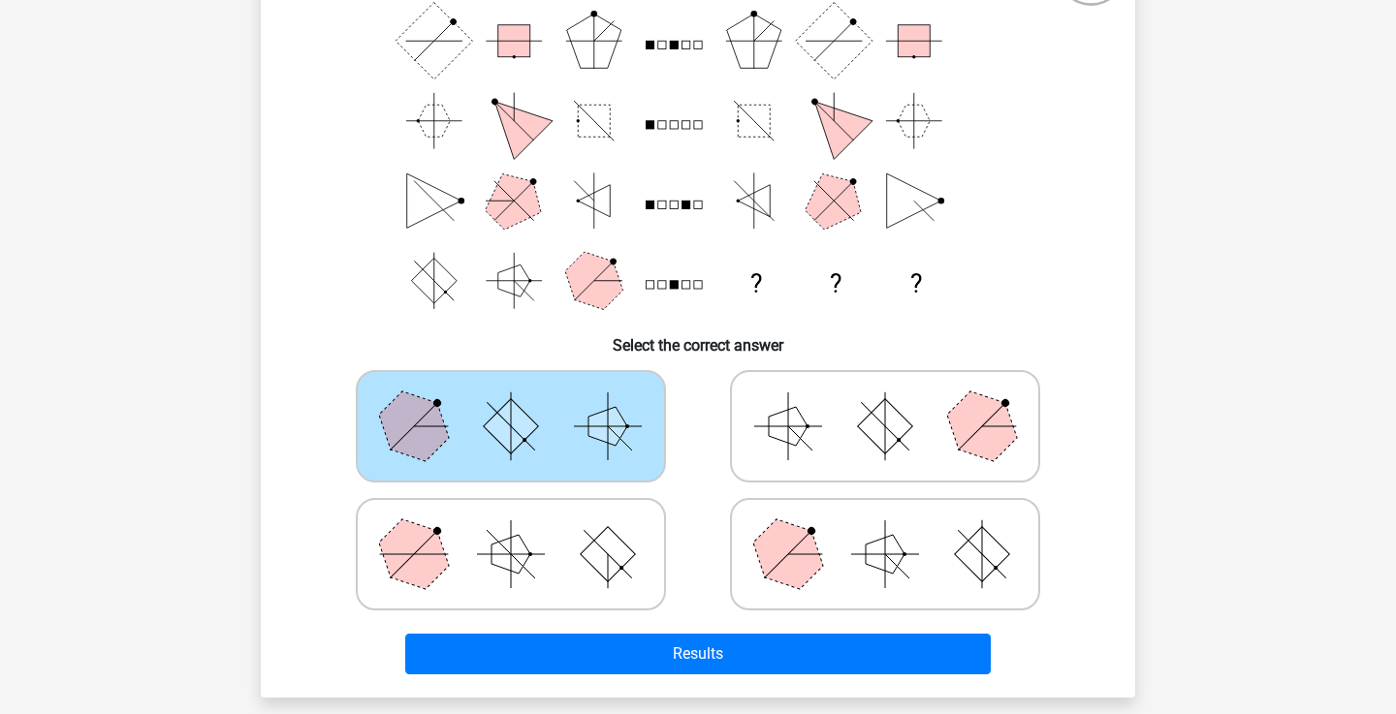
scroll to position [185, 0]
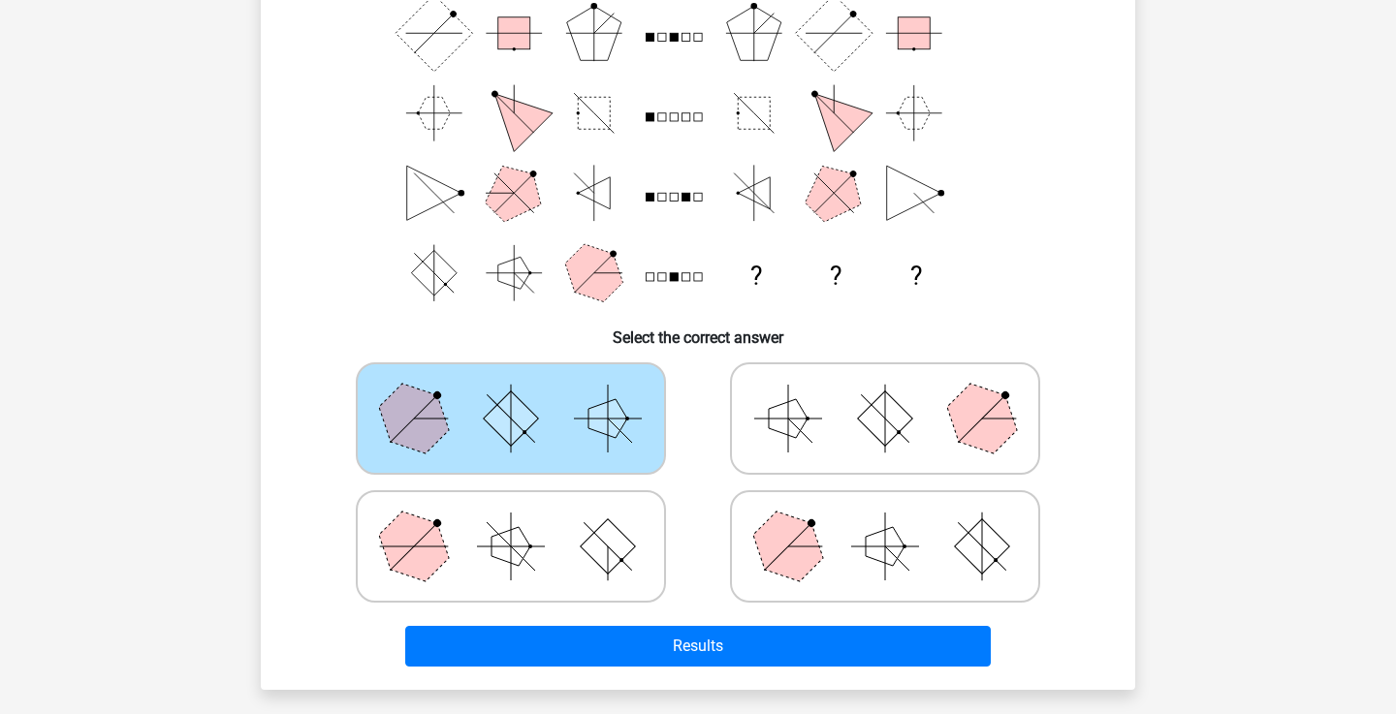
click at [613, 623] on div "Results" at bounding box center [698, 643] width 812 height 64
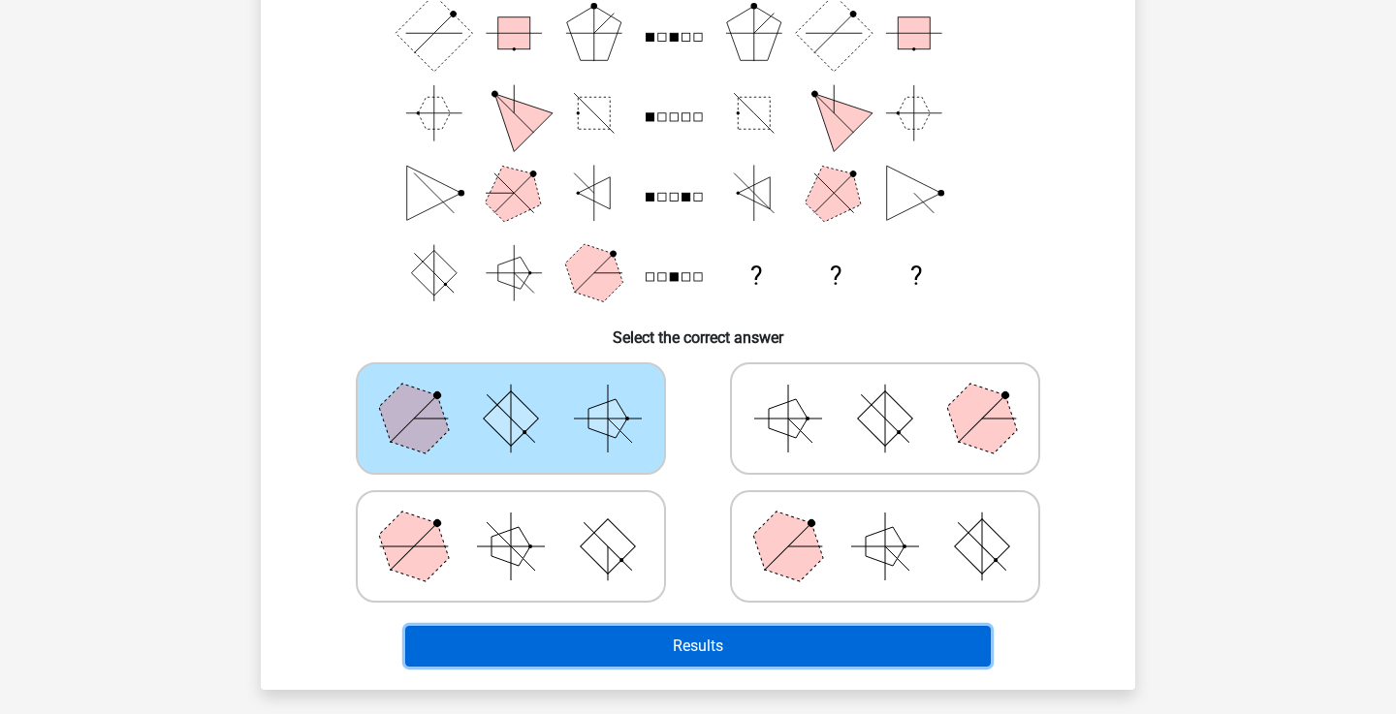
click at [613, 658] on button "Results" at bounding box center [698, 646] width 586 height 41
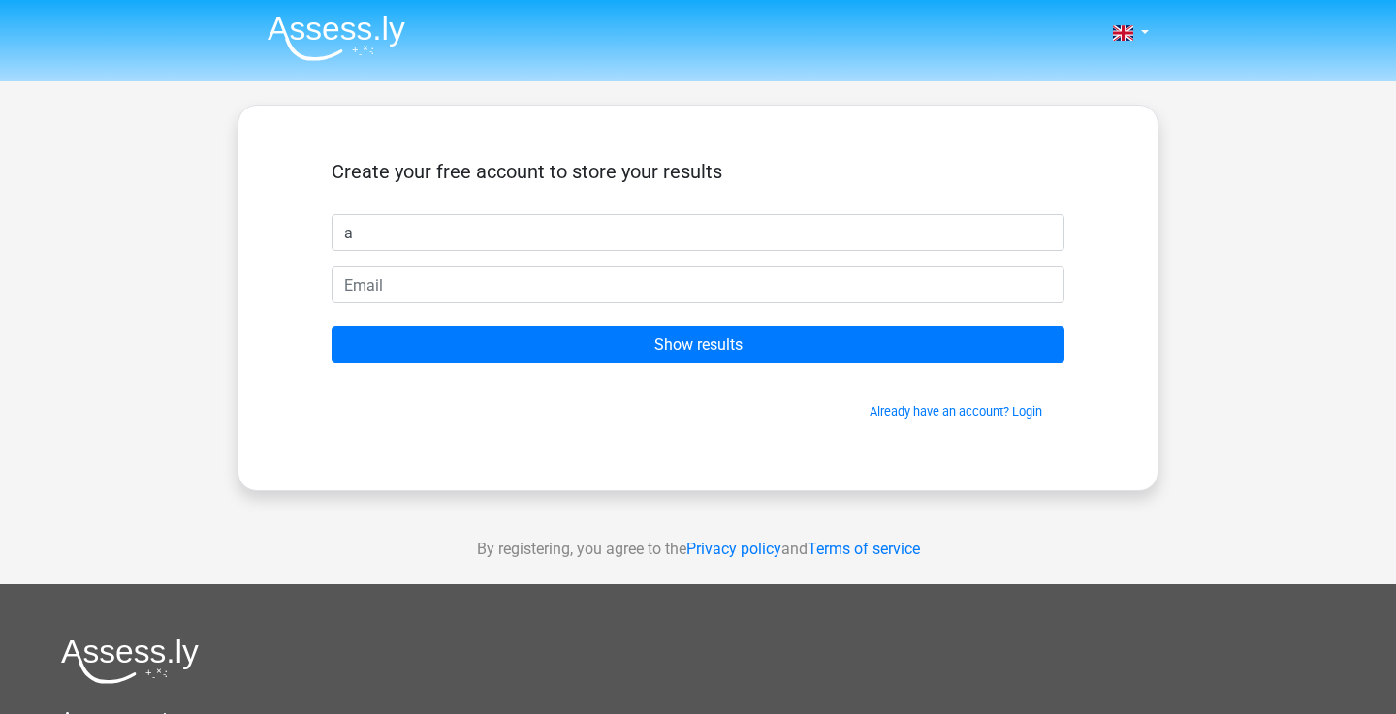
type input "a"
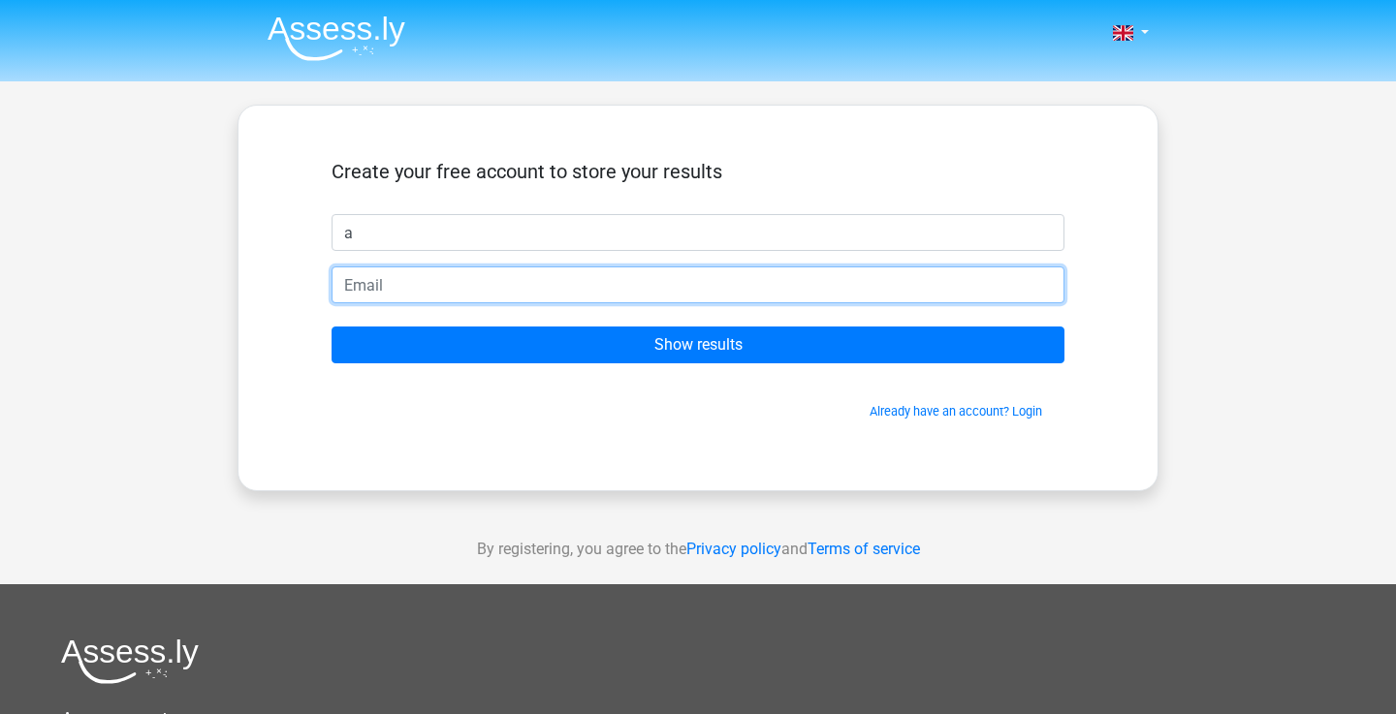
click at [602, 285] on input "email" at bounding box center [697, 285] width 733 height 37
type input "[EMAIL_ADDRESS][DOMAIN_NAME]"
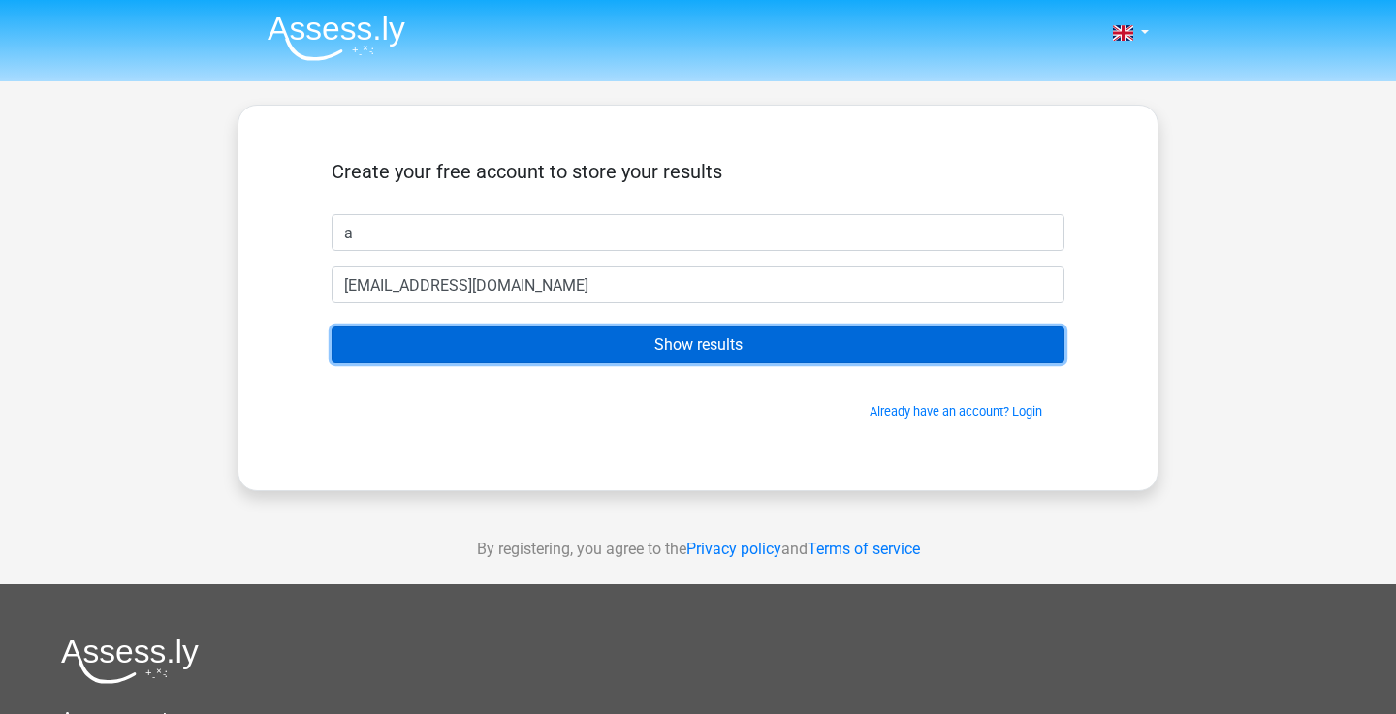
click at [545, 334] on input "Show results" at bounding box center [697, 345] width 733 height 37
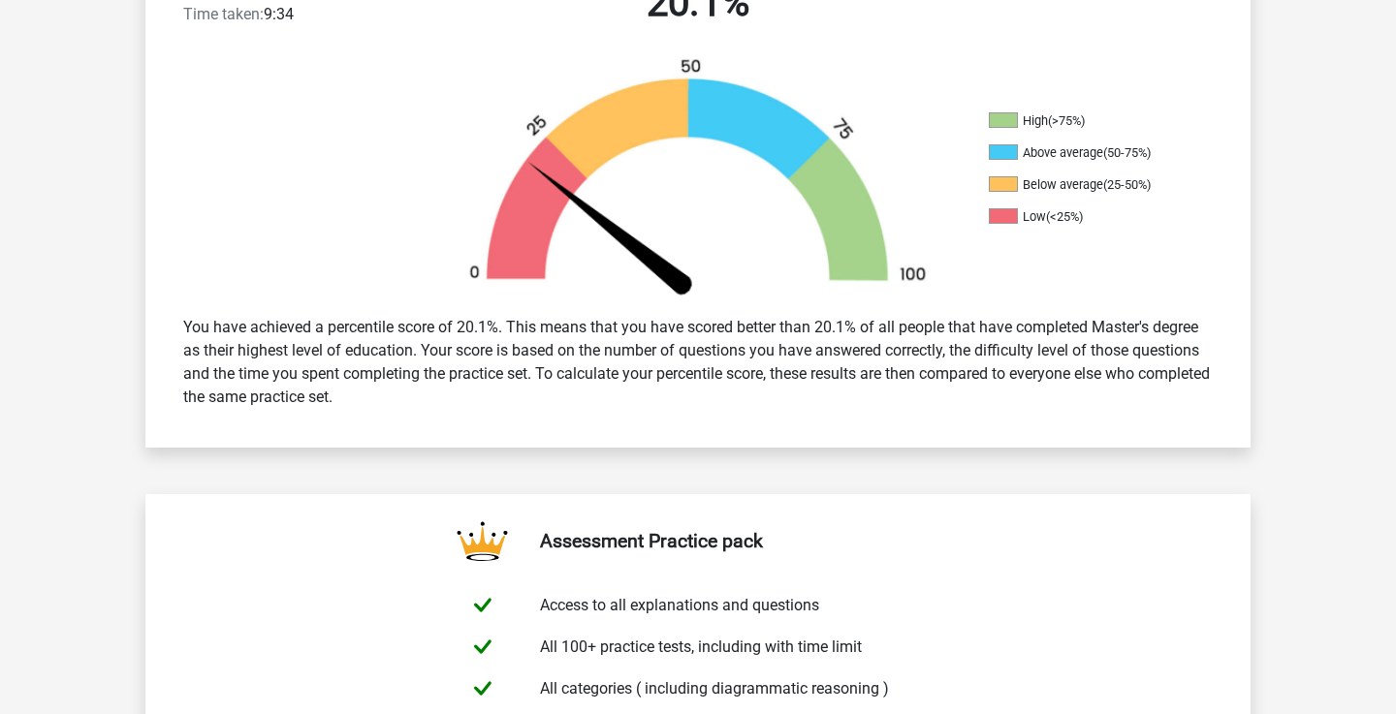
scroll to position [582, 0]
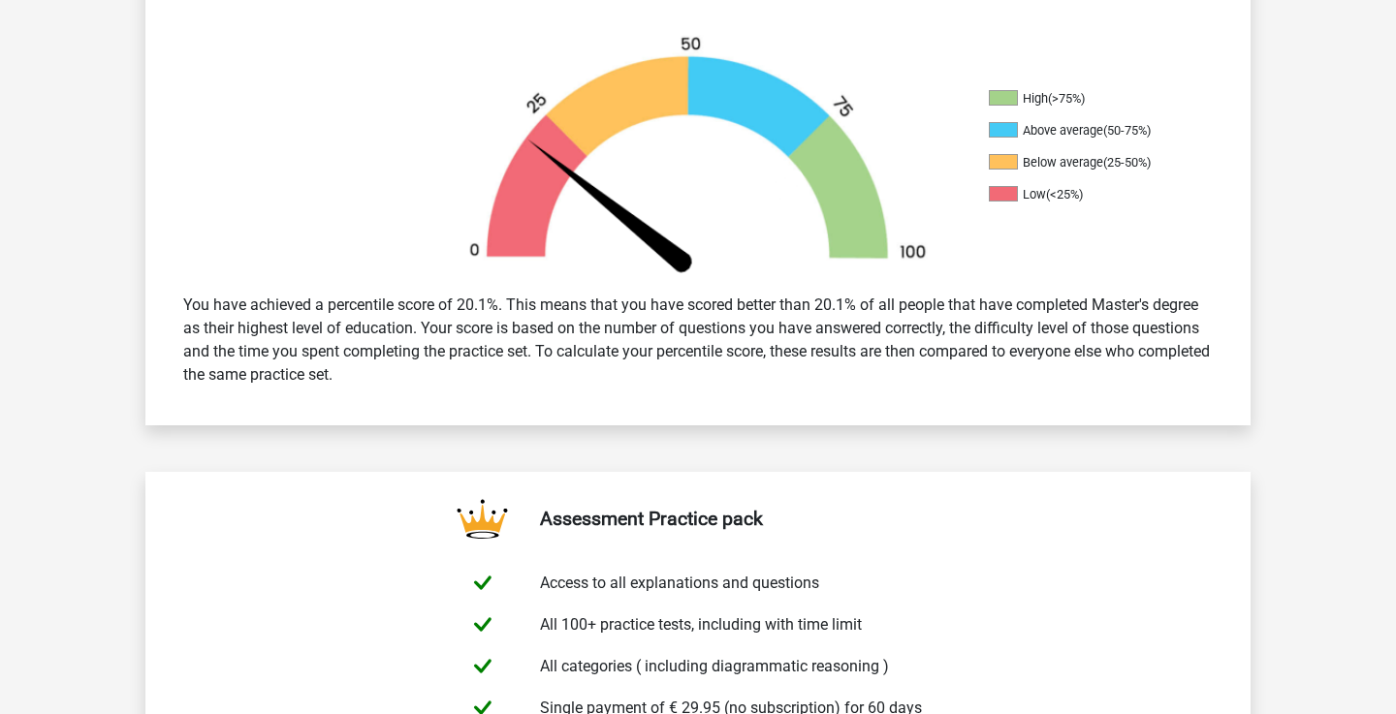
drag, startPoint x: 552, startPoint y: 302, endPoint x: 602, endPoint y: 365, distance: 80.1
click at [602, 366] on div "You have achieved a percentile score of 20.1%. This means that you have scored …" at bounding box center [698, 340] width 1058 height 109
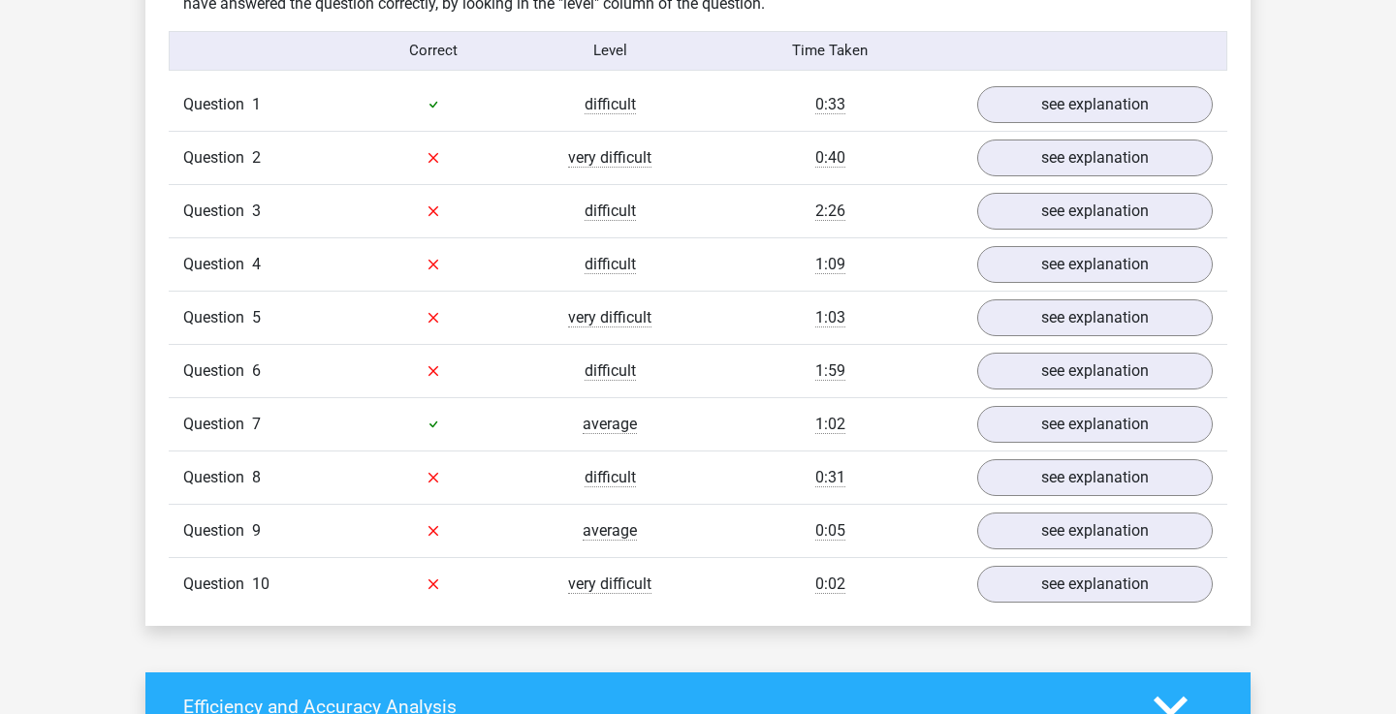
scroll to position [1561, 0]
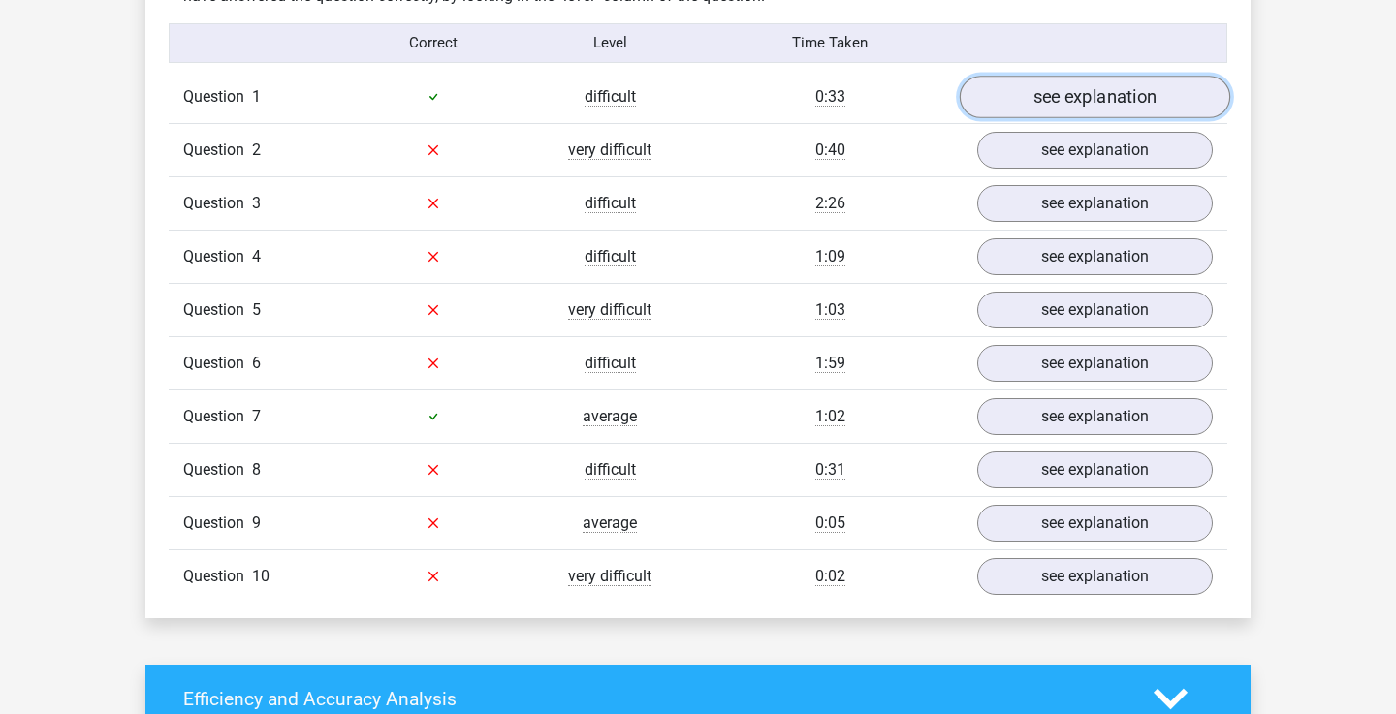
click at [1160, 92] on link "see explanation" at bounding box center [1095, 97] width 270 height 43
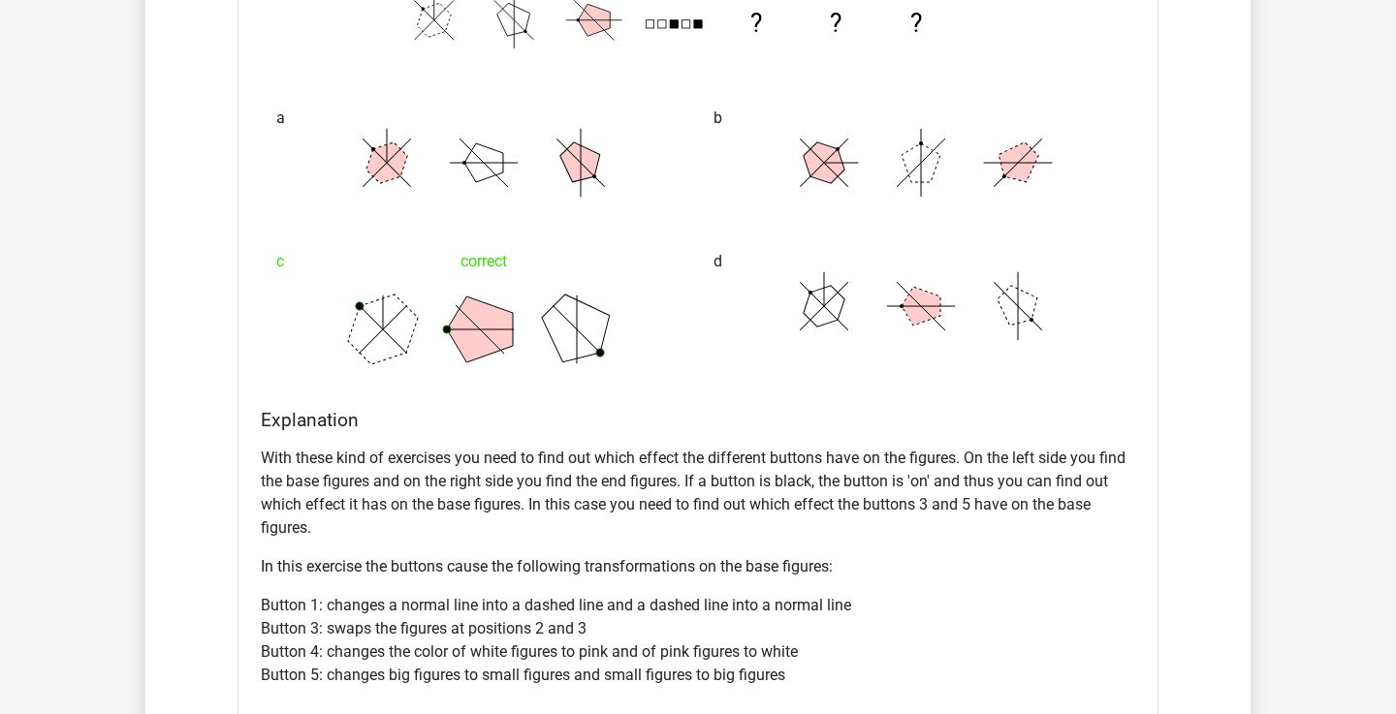
scroll to position [2007, 0]
click at [666, 507] on p "With these kind of exercises you need to find out which effect the different bu…" at bounding box center [698, 492] width 874 height 93
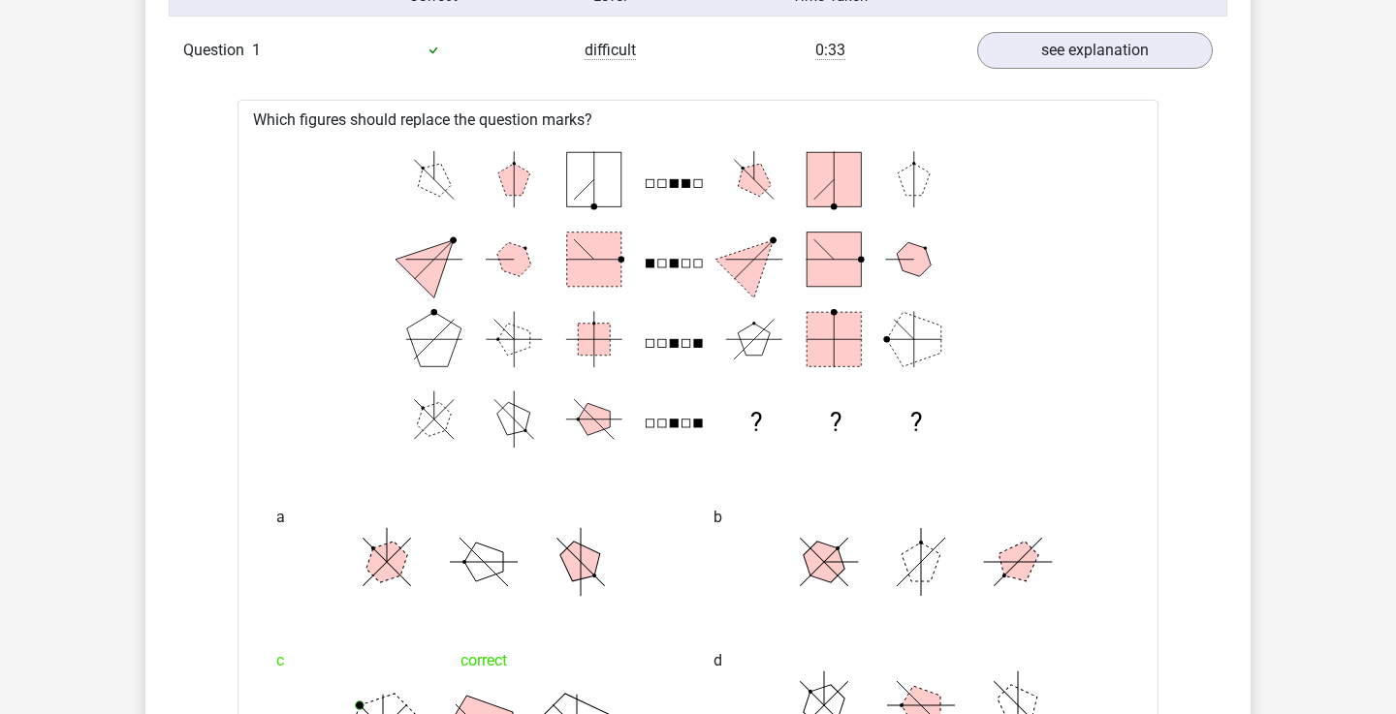
scroll to position [1936, 0]
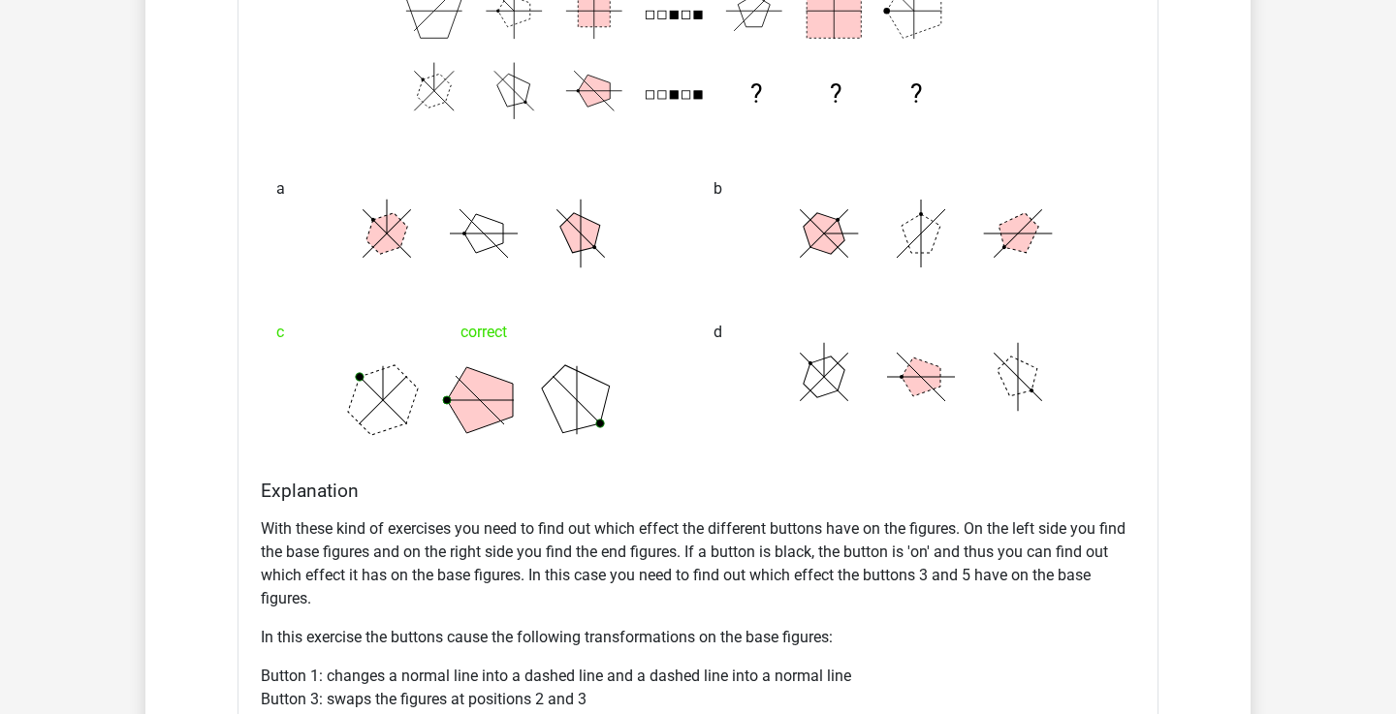
click at [643, 543] on p "With these kind of exercises you need to find out which effect the different bu…" at bounding box center [698, 564] width 874 height 93
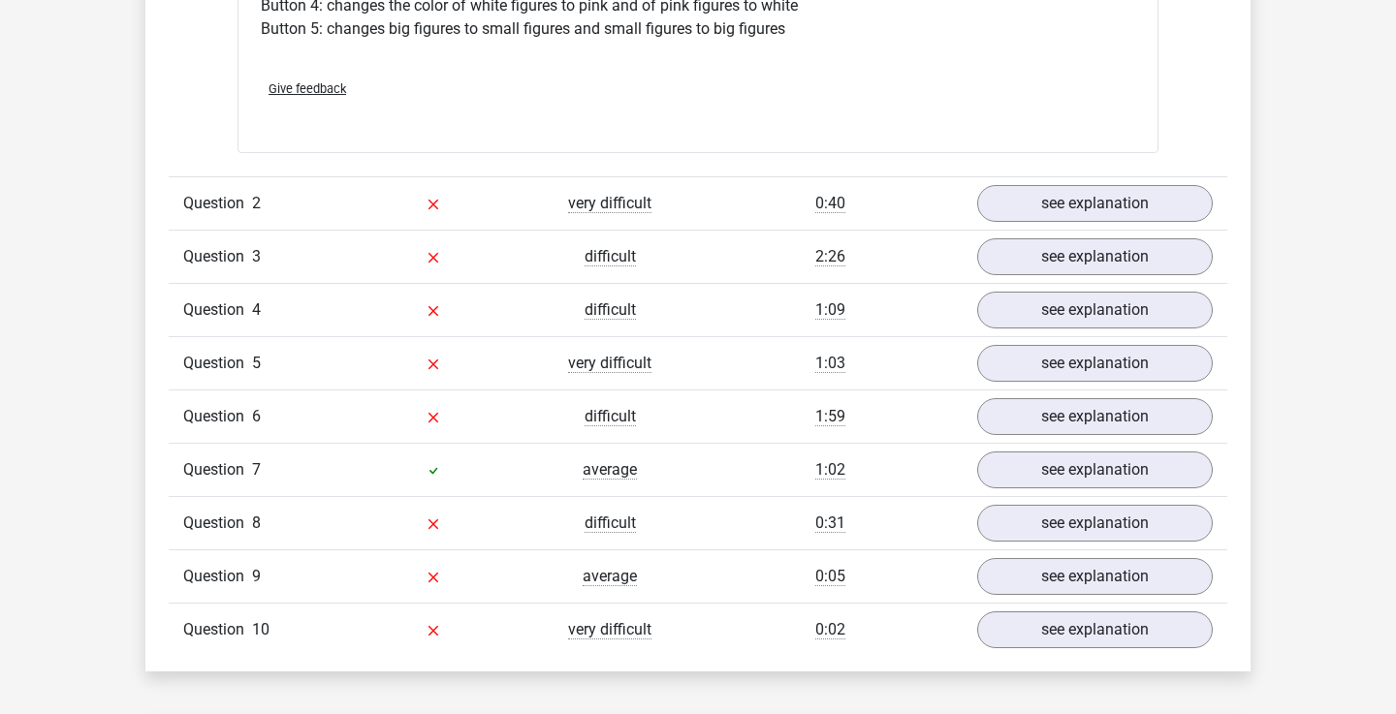
scroll to position [2660, 0]
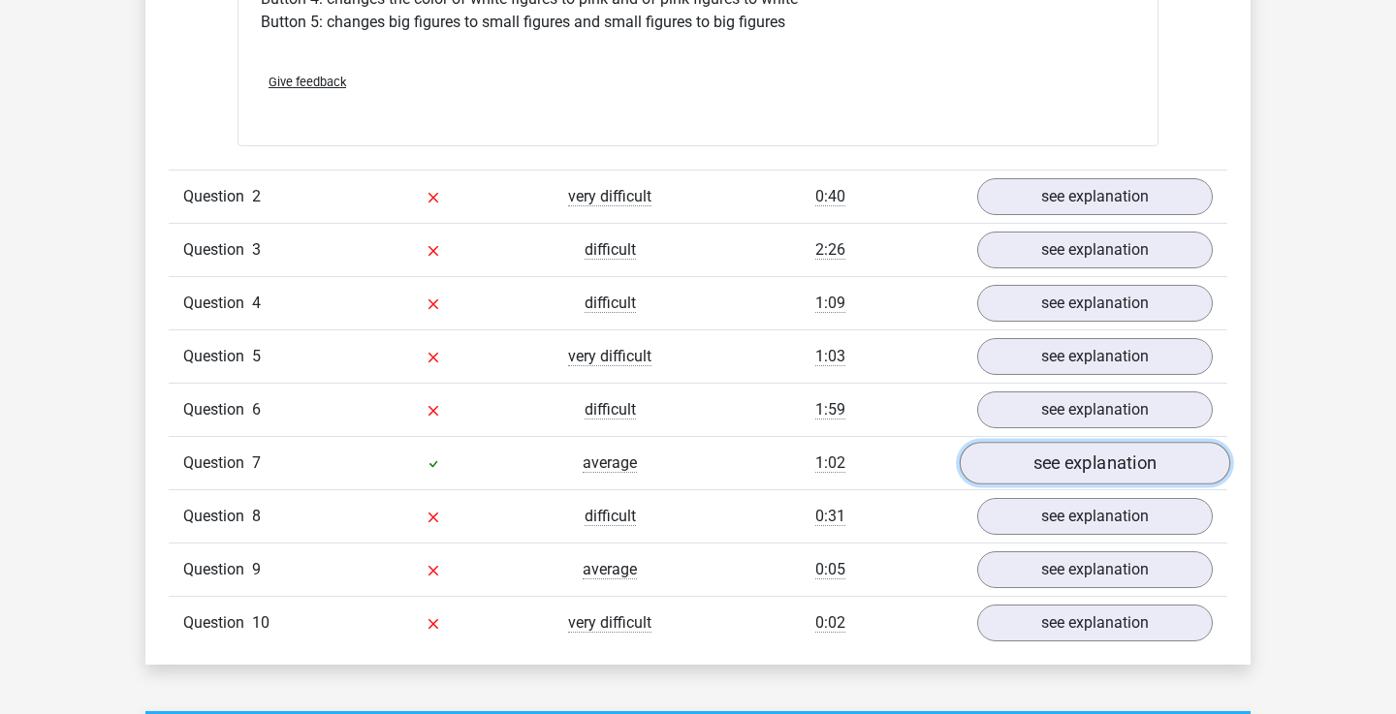
click at [1006, 460] on link "see explanation" at bounding box center [1095, 463] width 270 height 43
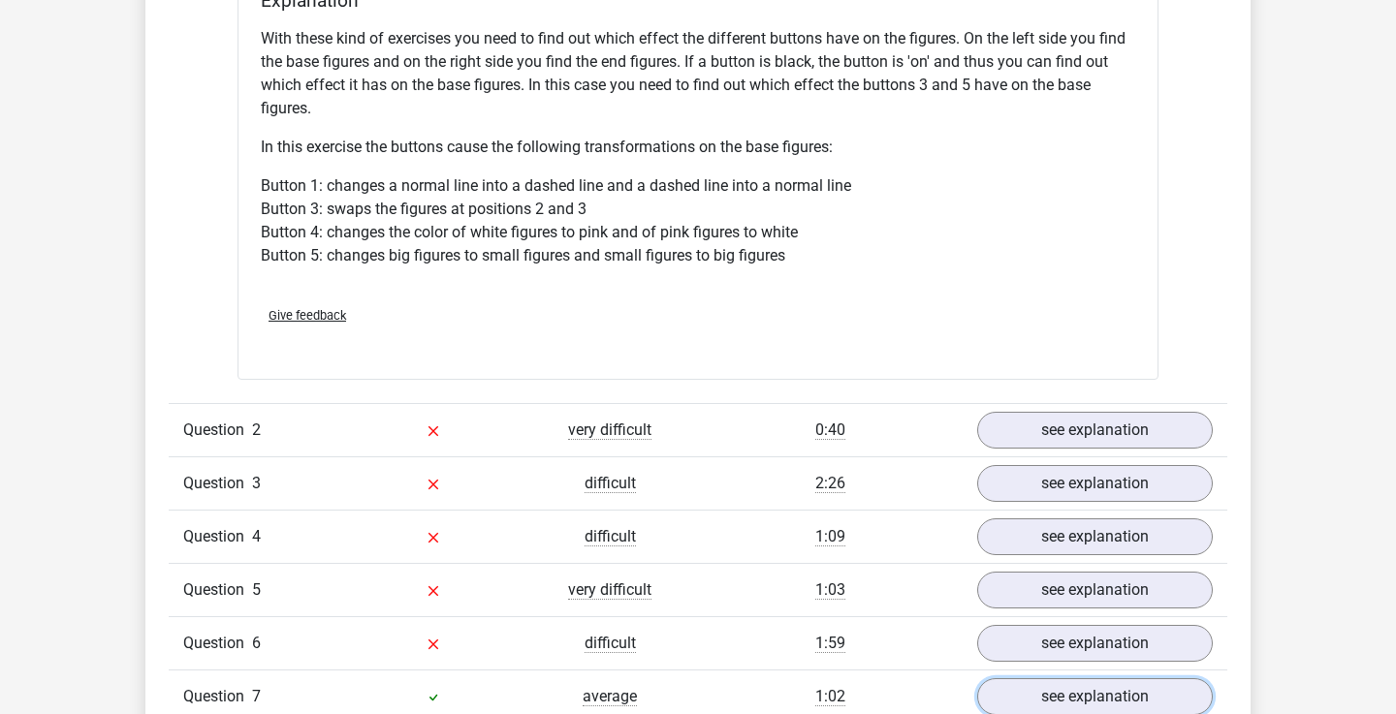
scroll to position [2416, 0]
